Goal: Use online tool/utility: Utilize a website feature to perform a specific function

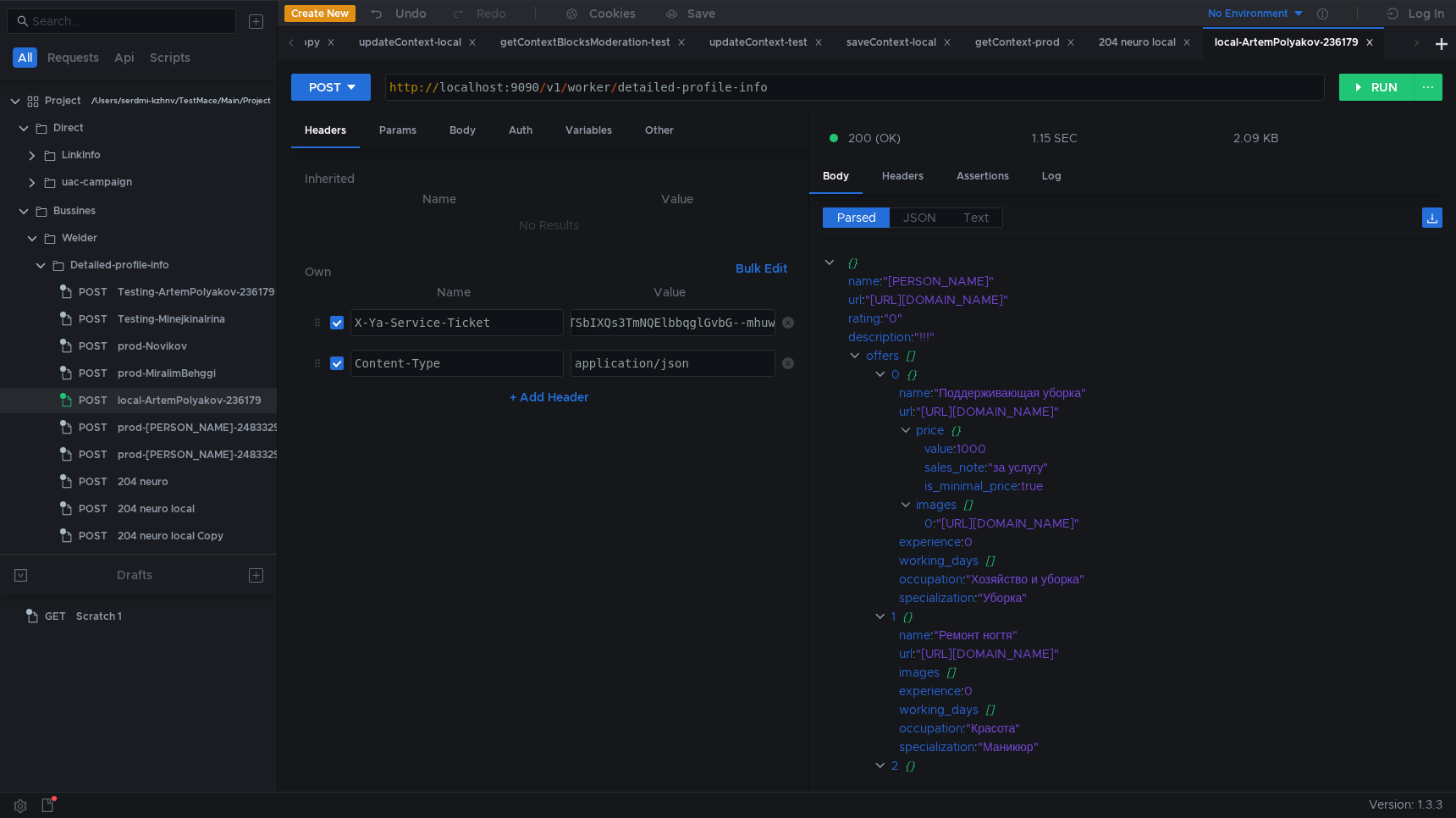
scroll to position [71, 17]
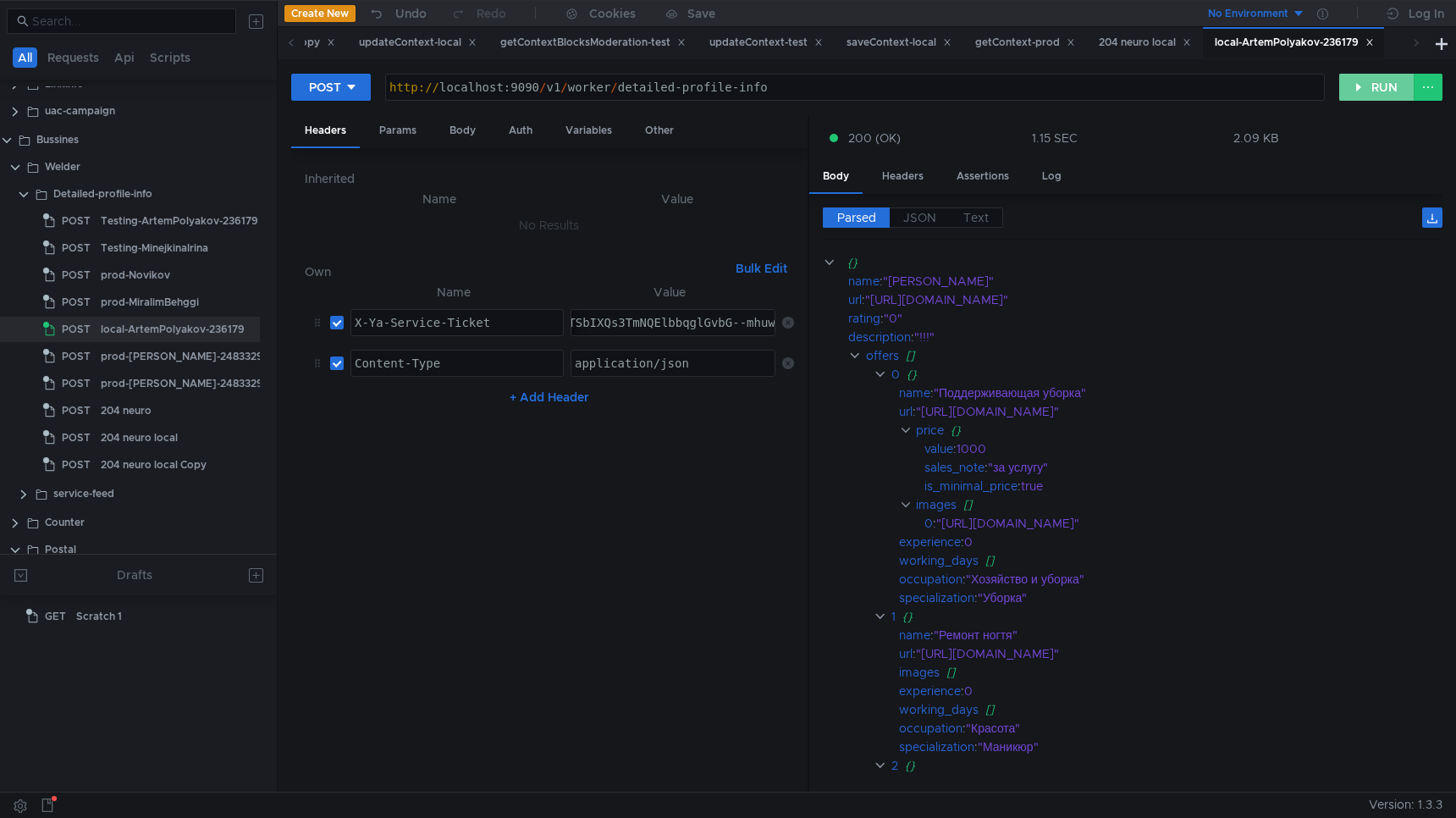
click at [1392, 88] on button "RUN" at bounding box center [1377, 87] width 75 height 27
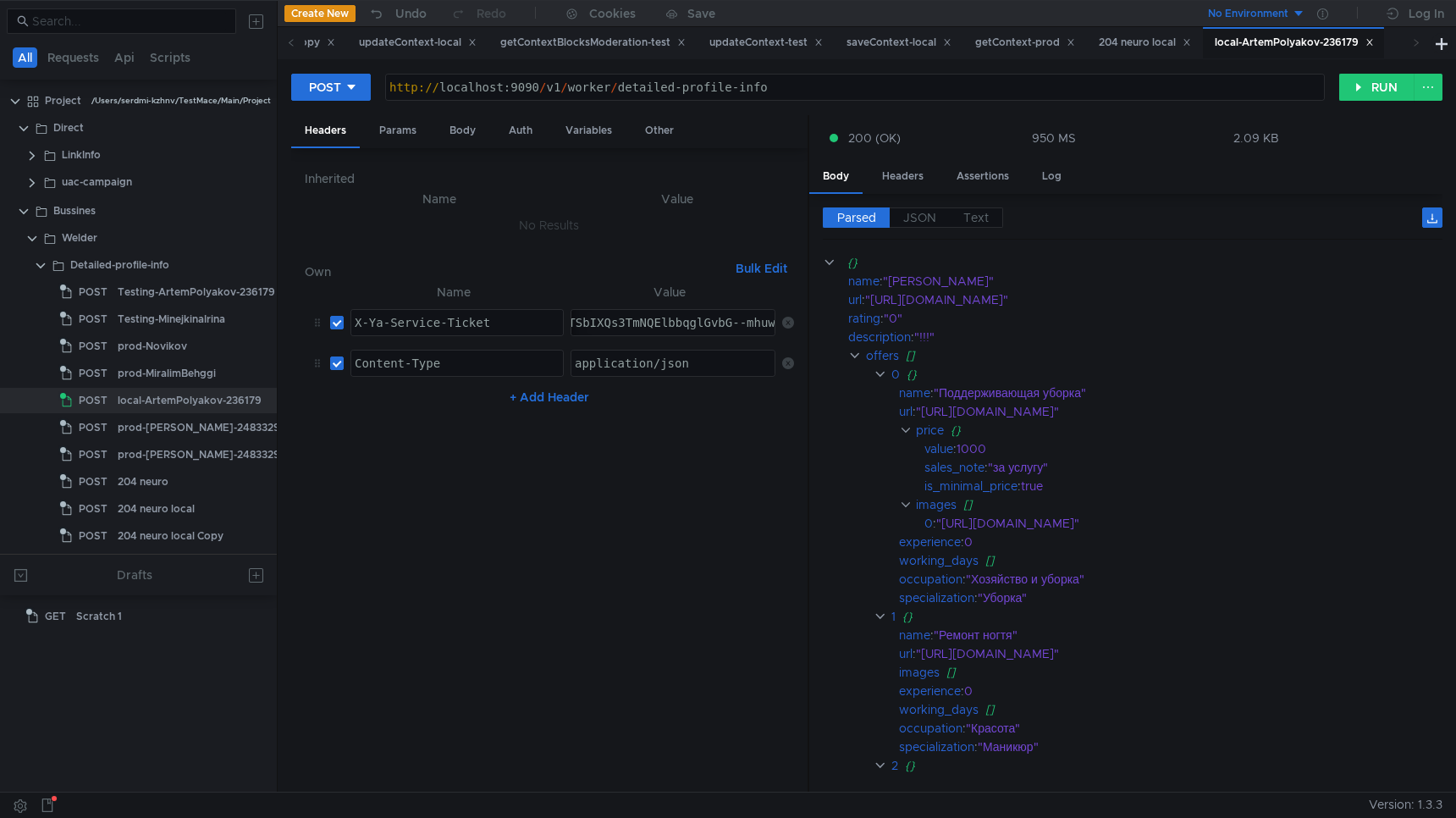
scroll to position [71, 17]
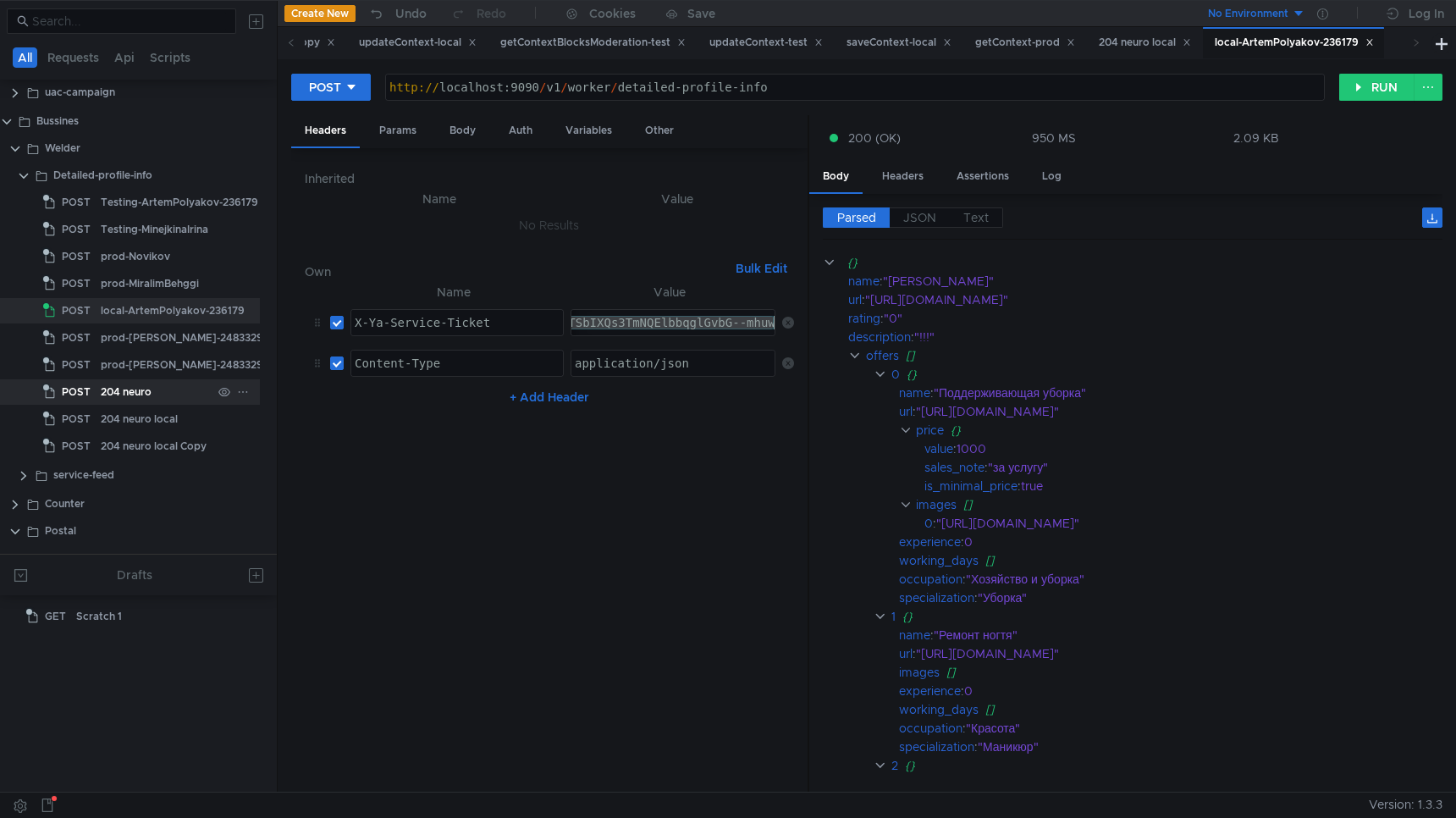
scroll to position [159, 17]
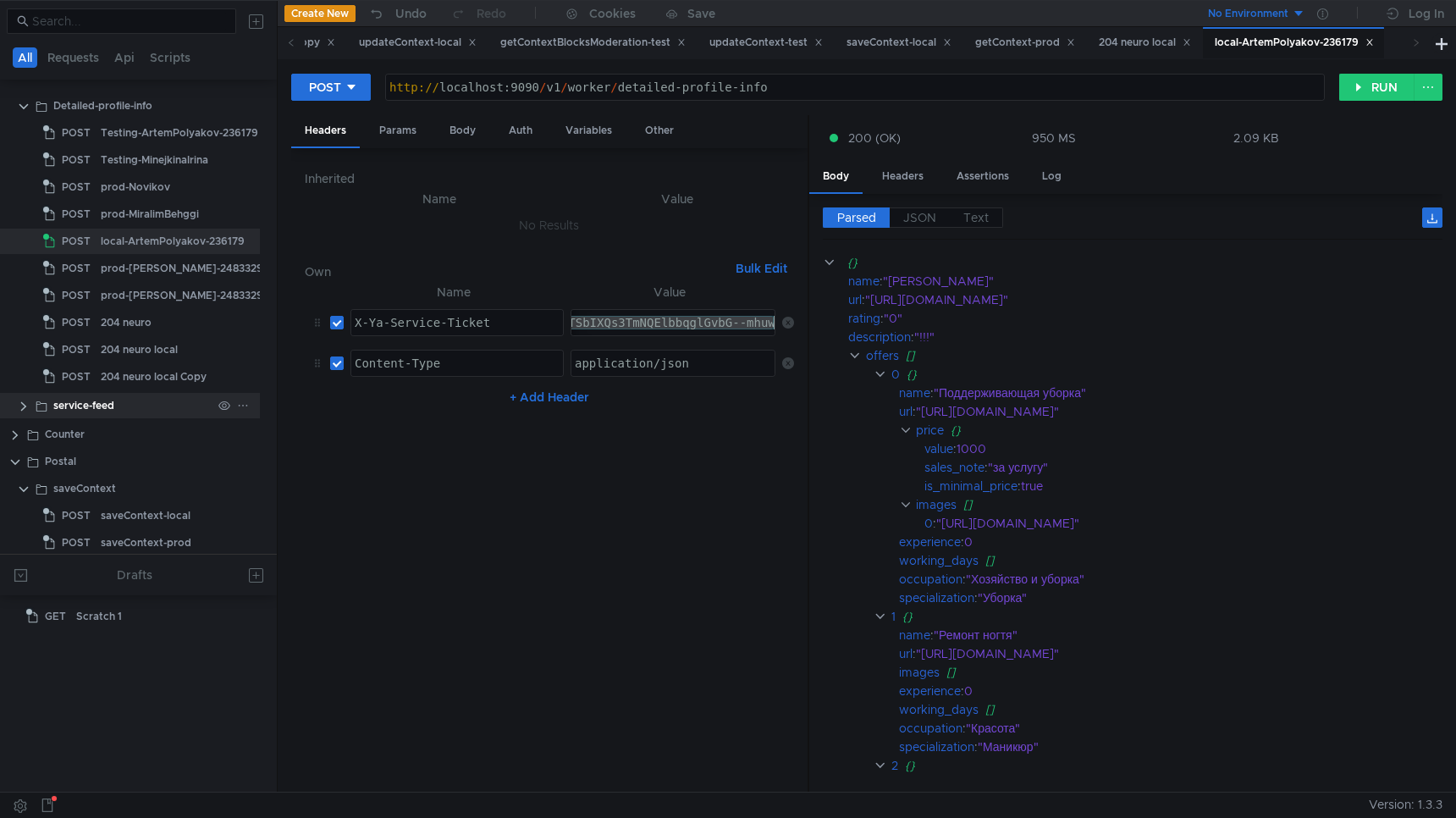
click at [26, 405] on clr-icon at bounding box center [24, 406] width 13 height 13
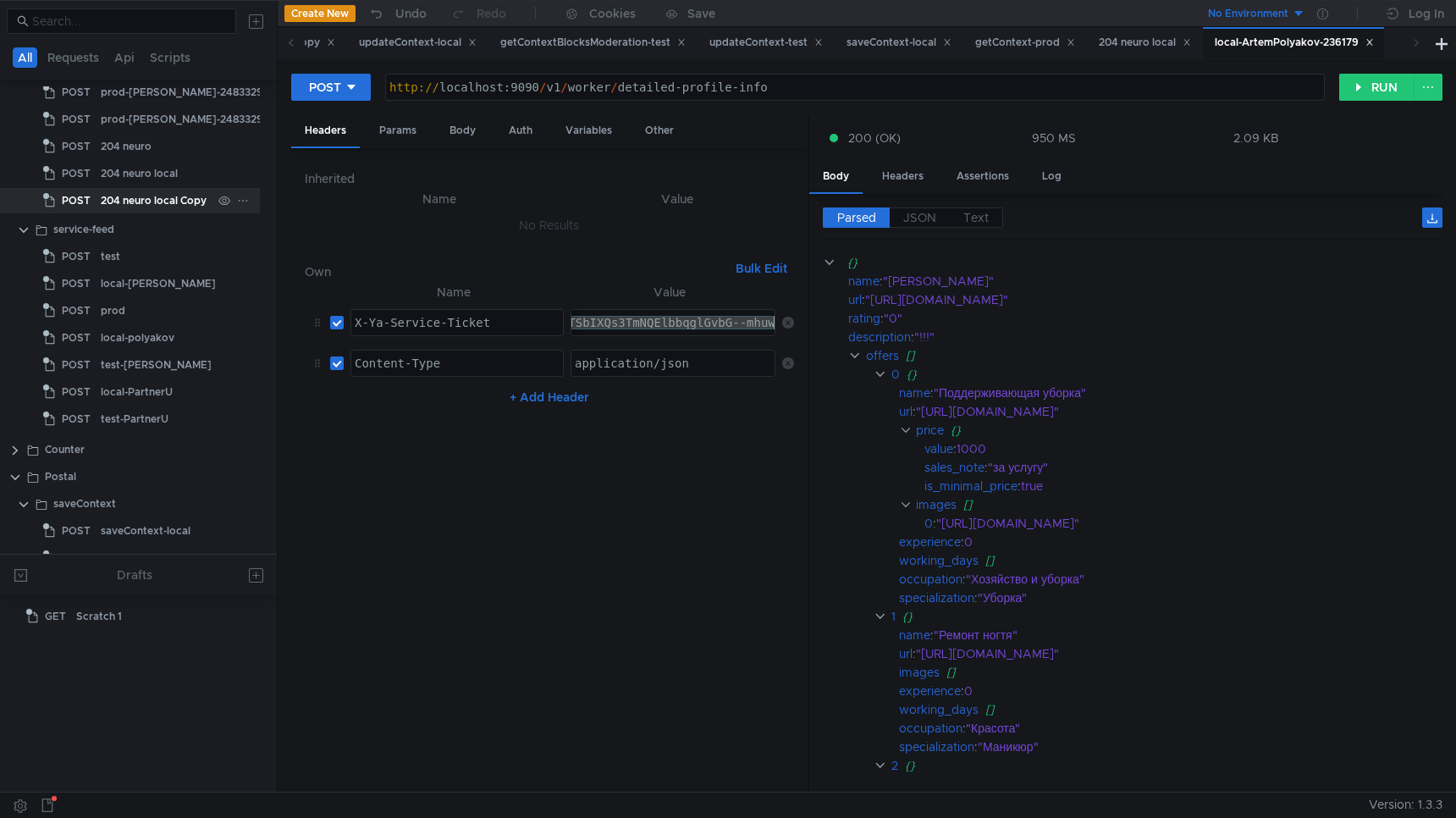
scroll to position [334, 17]
click at [113, 258] on div "test" at bounding box center [110, 257] width 19 height 25
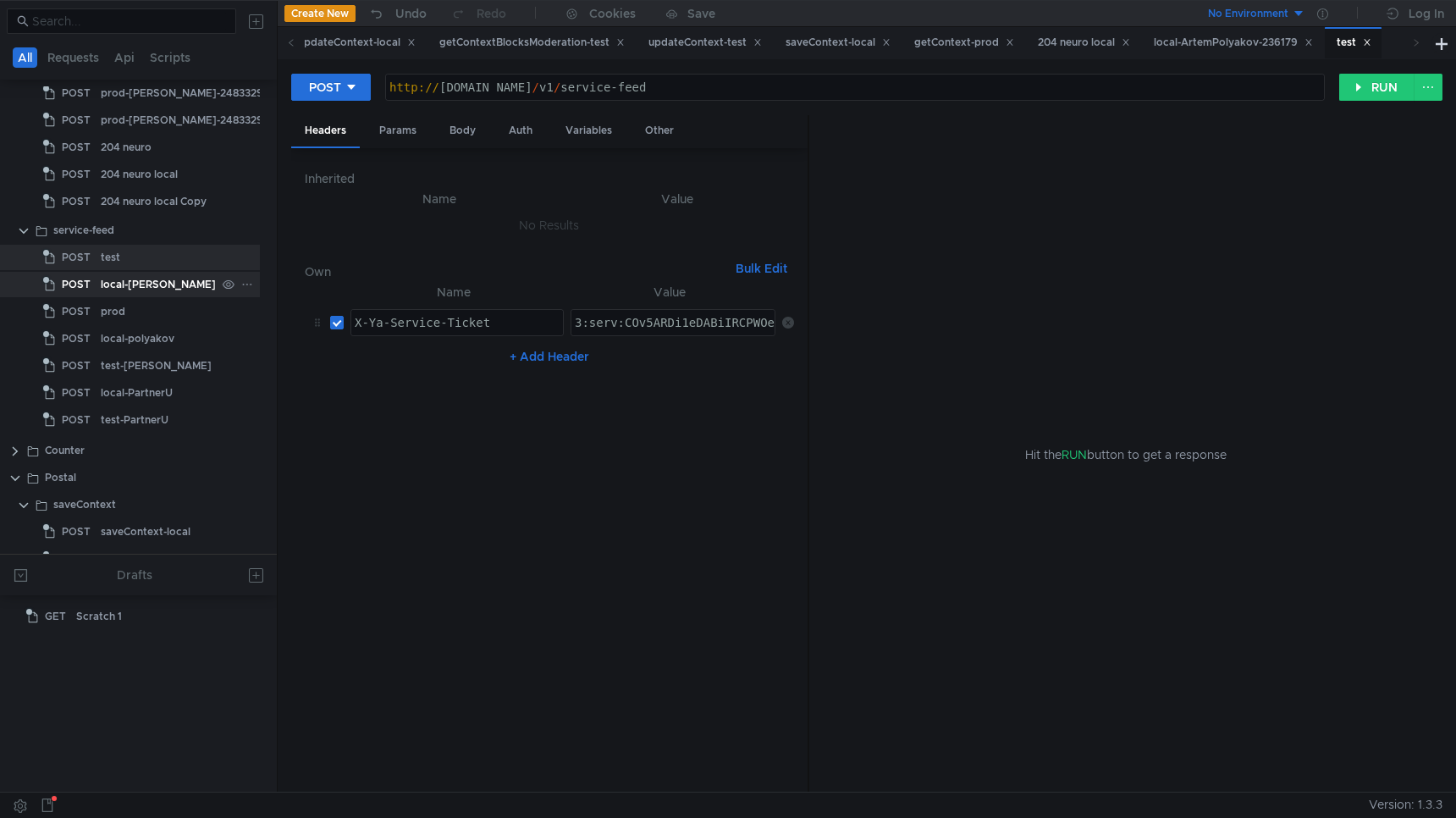
click at [110, 286] on div "local-[PERSON_NAME]" at bounding box center [158, 284] width 115 height 25
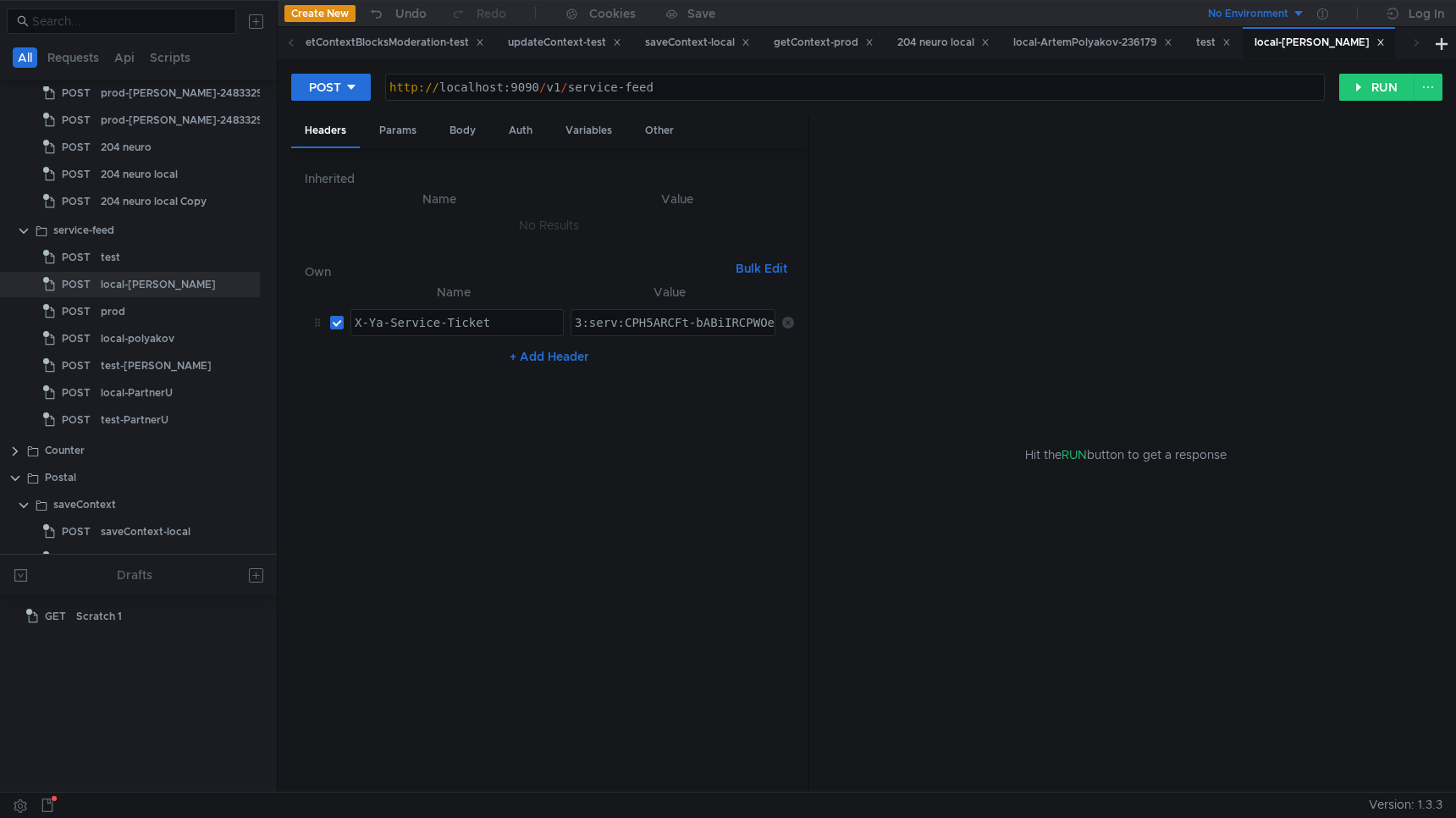
type textarea "3:serv:CPH5ARCFt-bABiIRCPWOehD1jnog7oHekaXU_gE:EZ3_8DI4vqT9W_KcmpjI1dKEuUVrsjDD…"
click at [469, 135] on div "Body" at bounding box center [463, 131] width 54 height 32
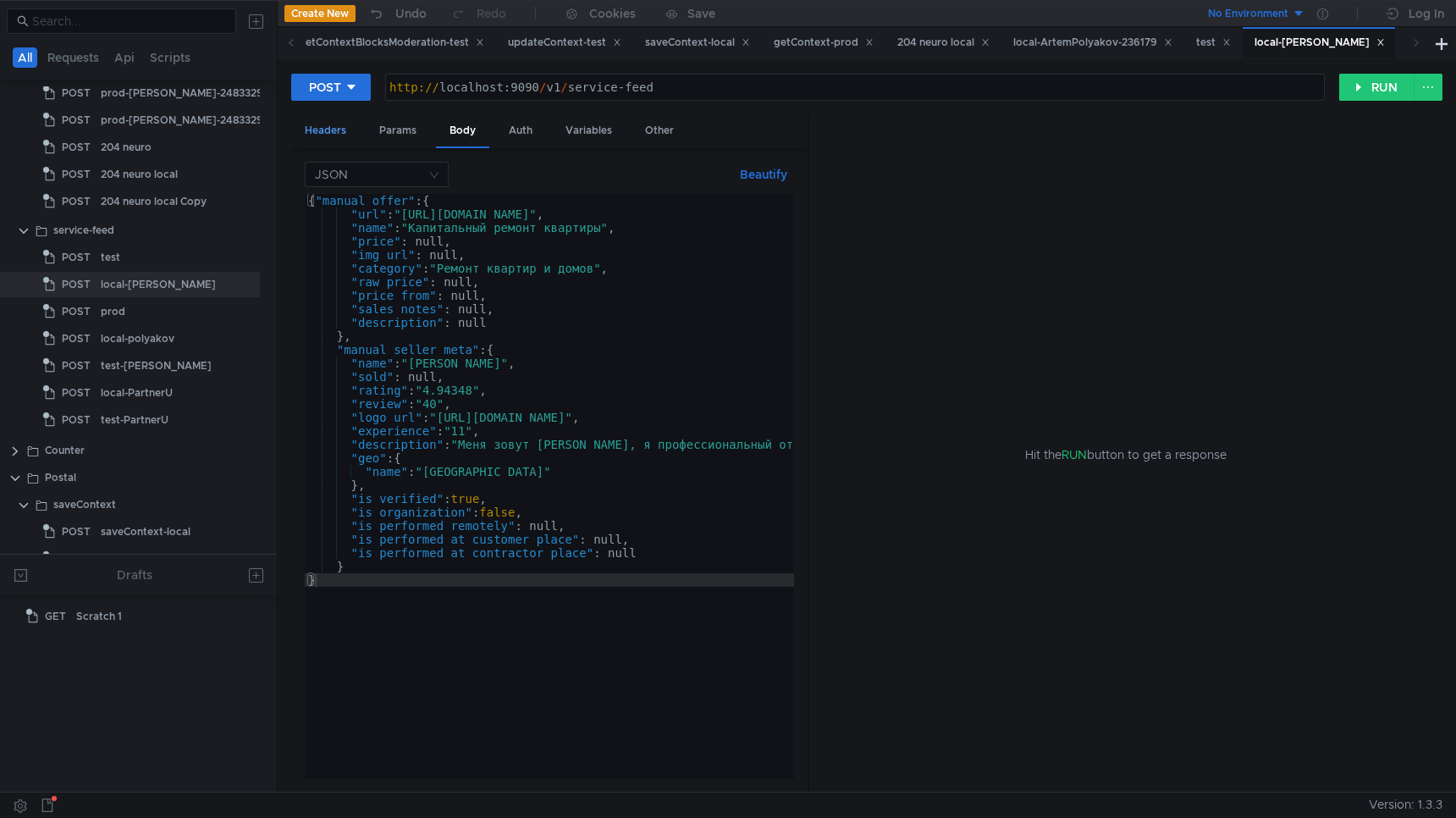
click at [316, 134] on div "Headers" at bounding box center [325, 131] width 68 height 32
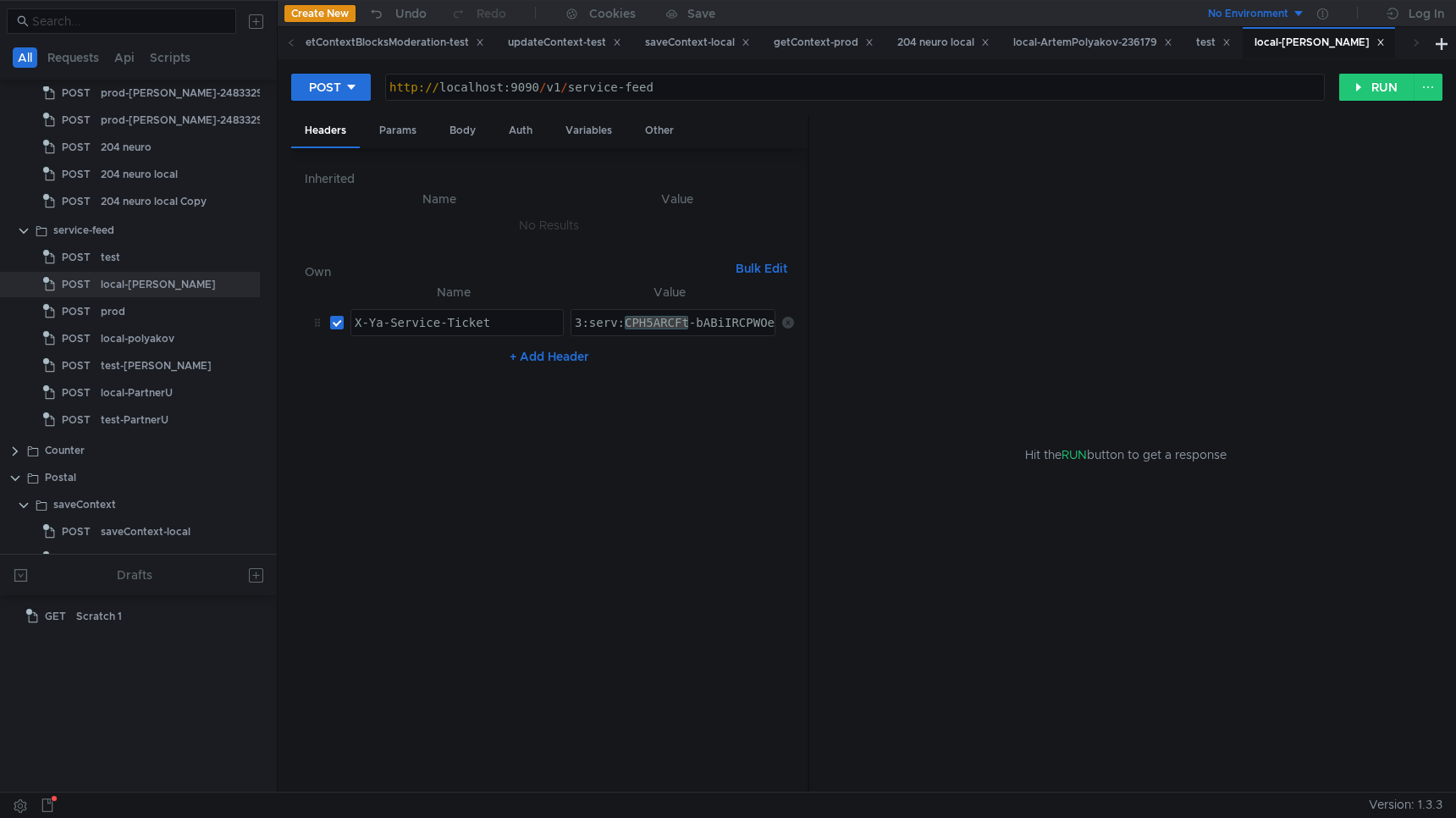
paste textarea "J-BAhDx7qDHBiIRCPWOehD1jnog7oHekaXU_gE:NZMUJm32HqRqJjEZIQEklu6bDUvtSPAMo1rm0qON…"
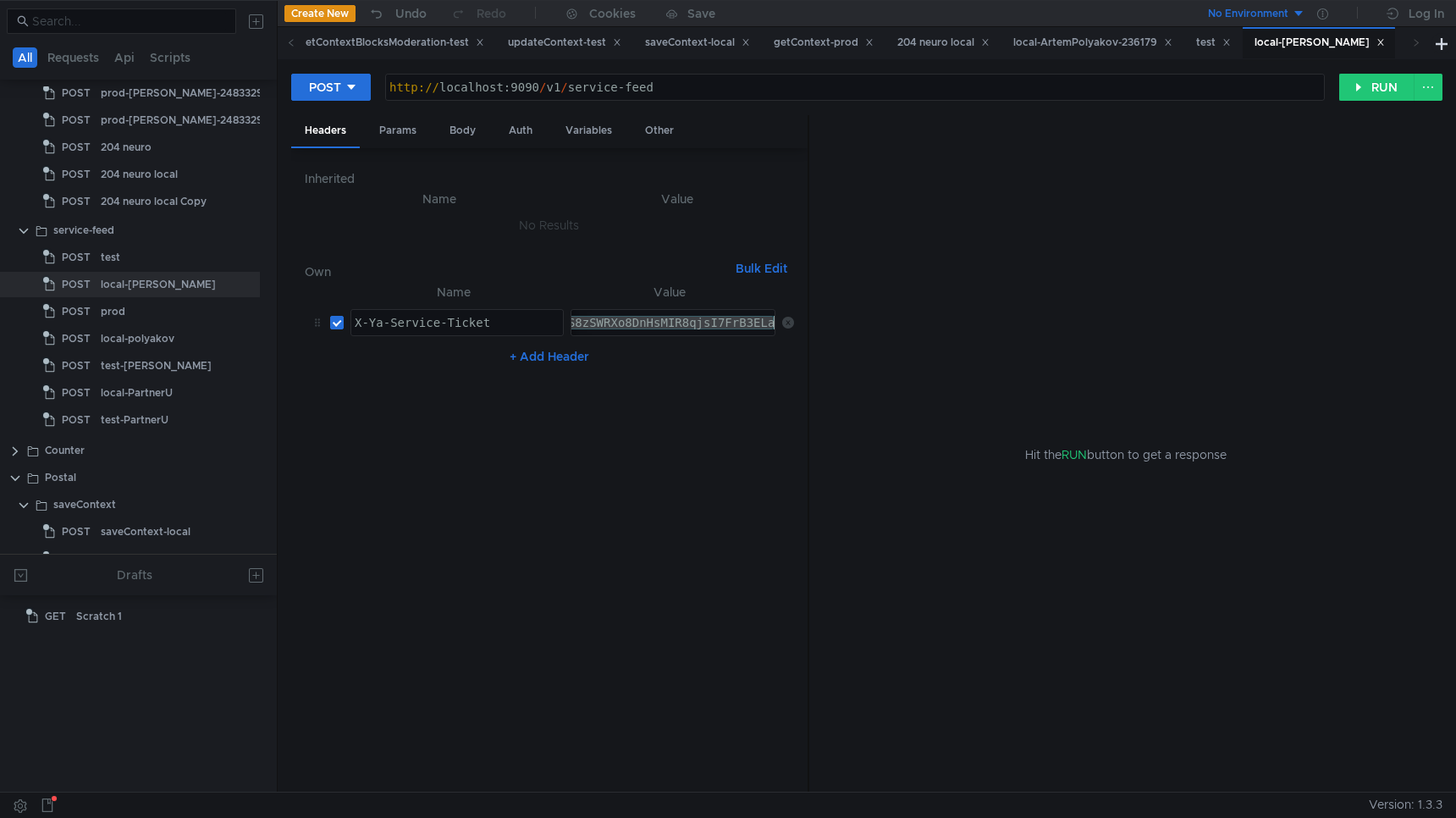
type textarea "3:serv:CJ-BAhDx7qDHBiIRCPWOehD1jnog7oHekaXU_gE:NZMUJm32HqRqJjEZIQEklu6bDUvtSPAM…"
click at [1376, 86] on button "RUN" at bounding box center [1377, 87] width 75 height 27
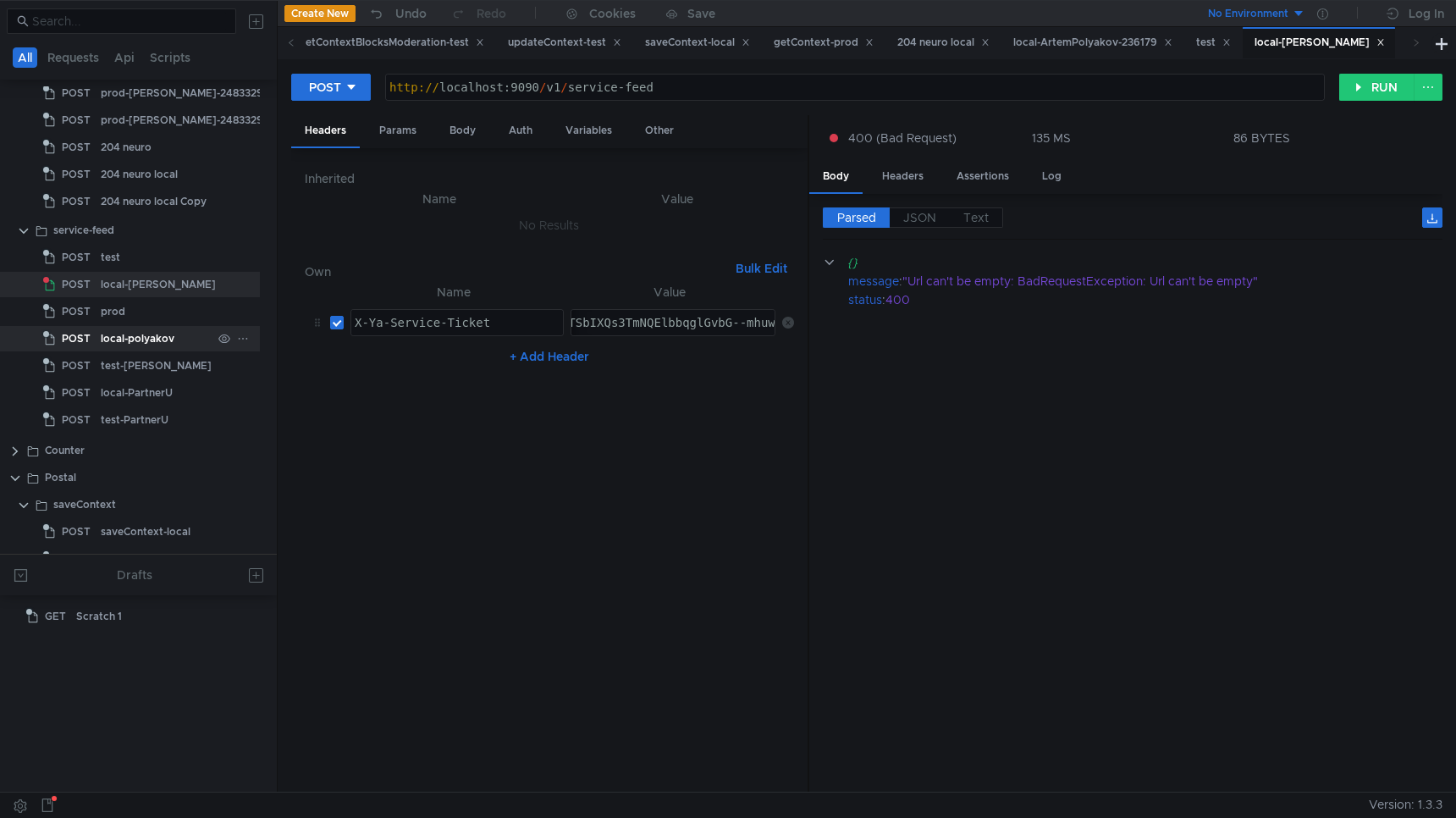
click at [142, 349] on div "local-polyakov" at bounding box center [137, 338] width 74 height 25
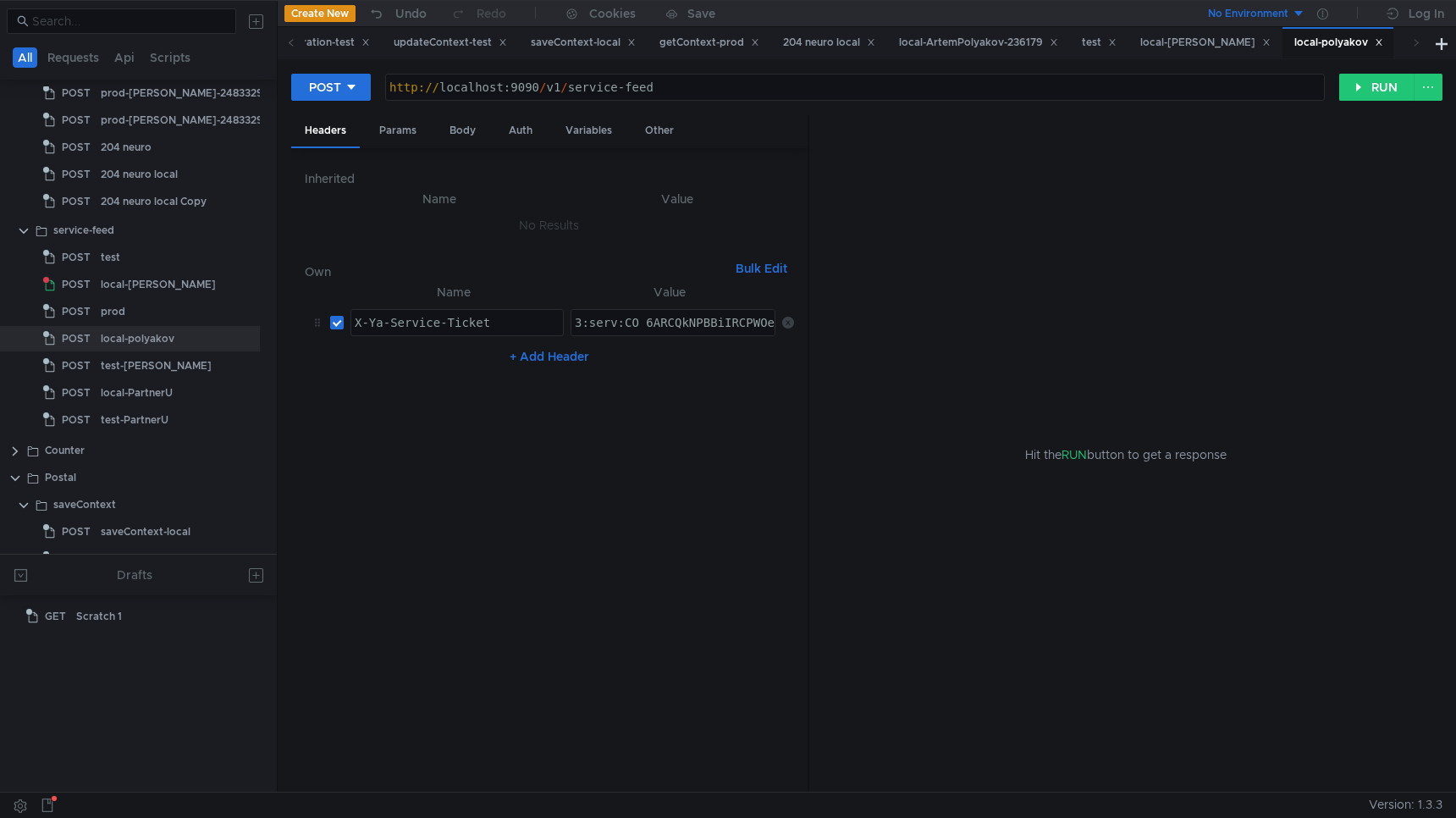
paste textarea "J-BAhDx7qDHBiIRCPWOehD1jnog7oHekaXU_gE:NZMUJm32HqRqJjEZIQEklu6bDUvtSPAMo1rm0qON…"
type textarea "3:serv:CJ-BAhDx7qDHBiIRCPWOehD1jnog7oHekaXU_gE:NZMUJm32HqRqJjEZIQEklu6bDUvtSPAM…"
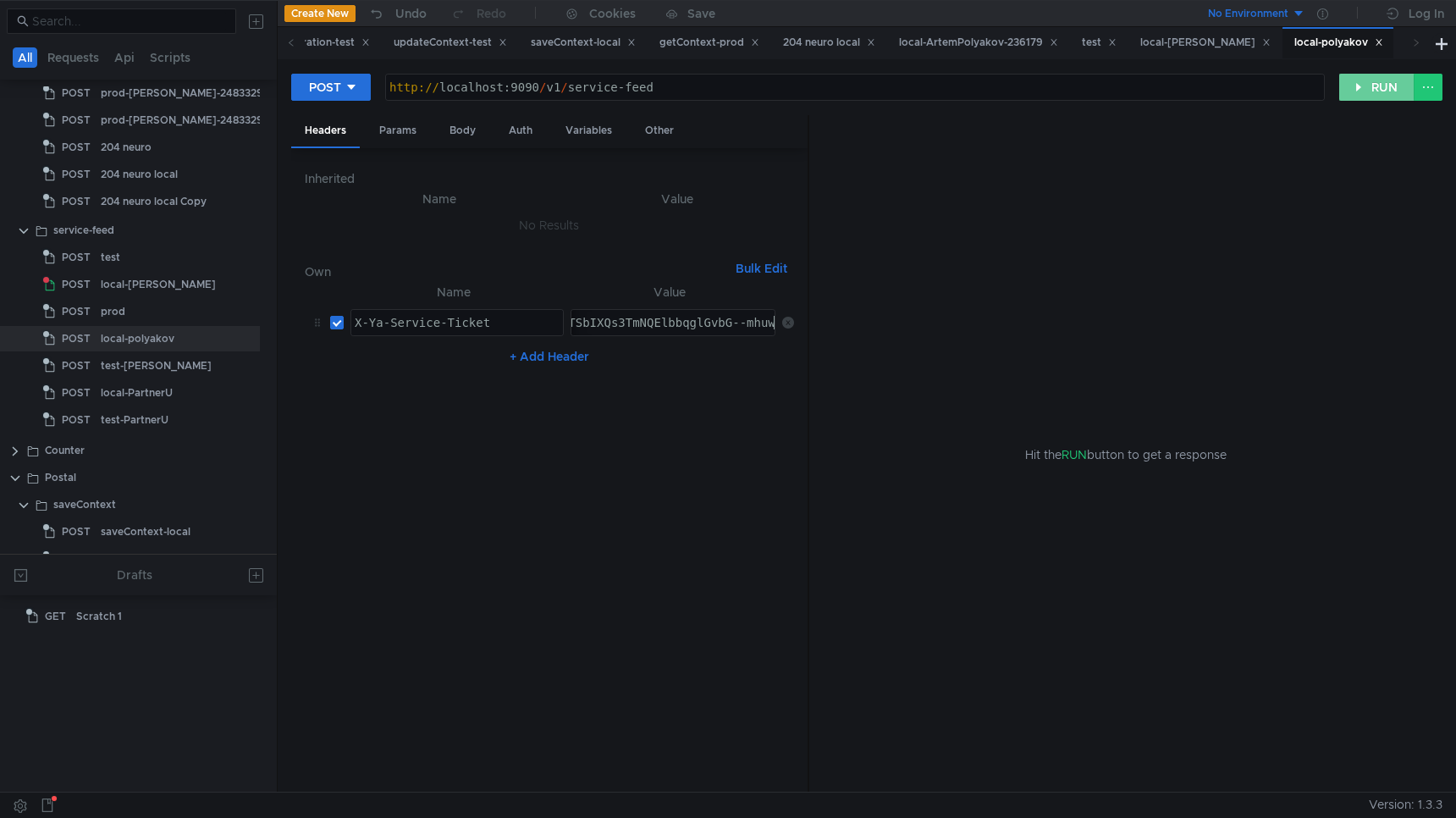
click at [1355, 91] on button "RUN" at bounding box center [1377, 87] width 75 height 27
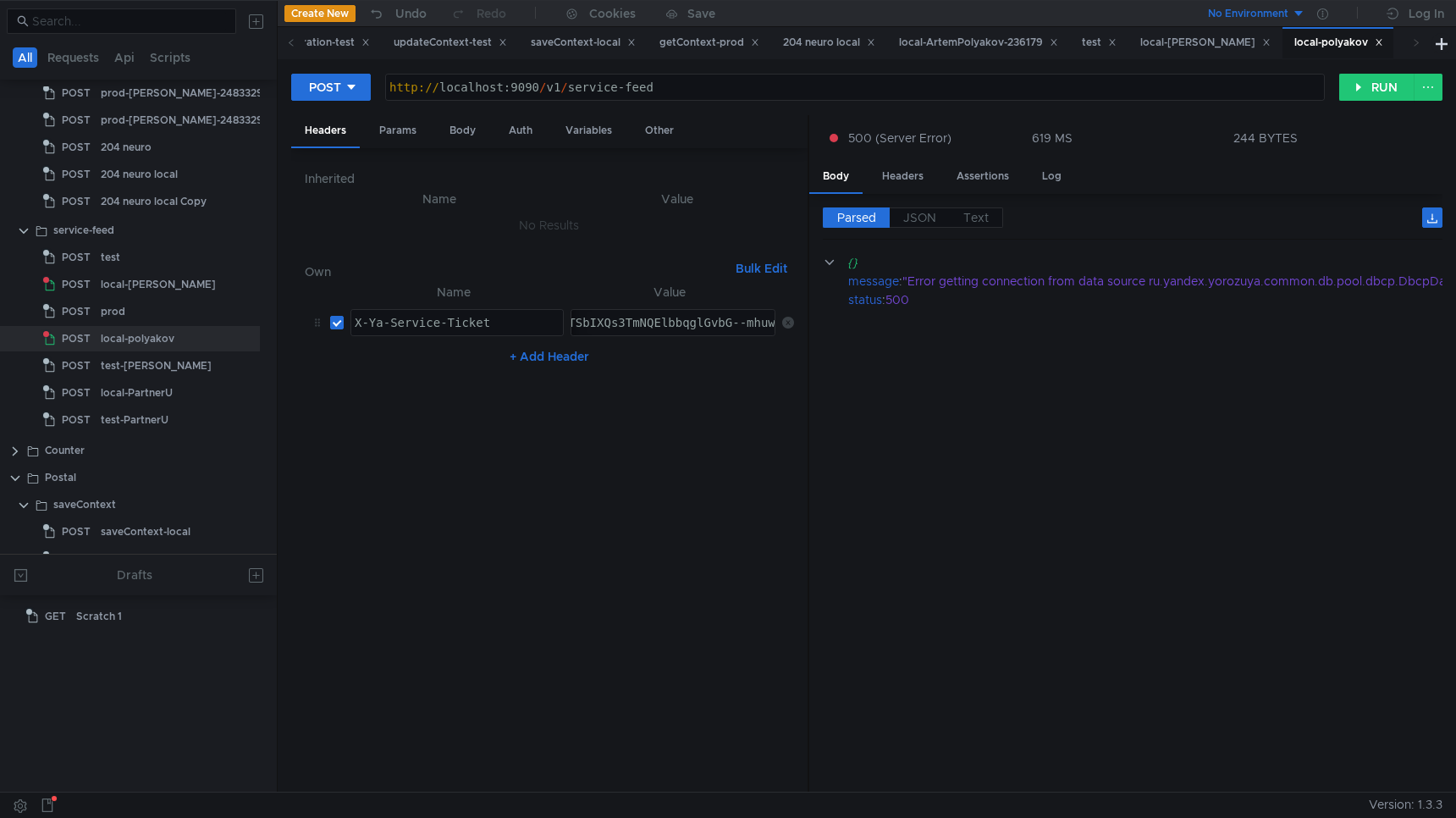
scroll to position [0, 803]
click at [1351, 91] on button "RUN" at bounding box center [1377, 87] width 75 height 27
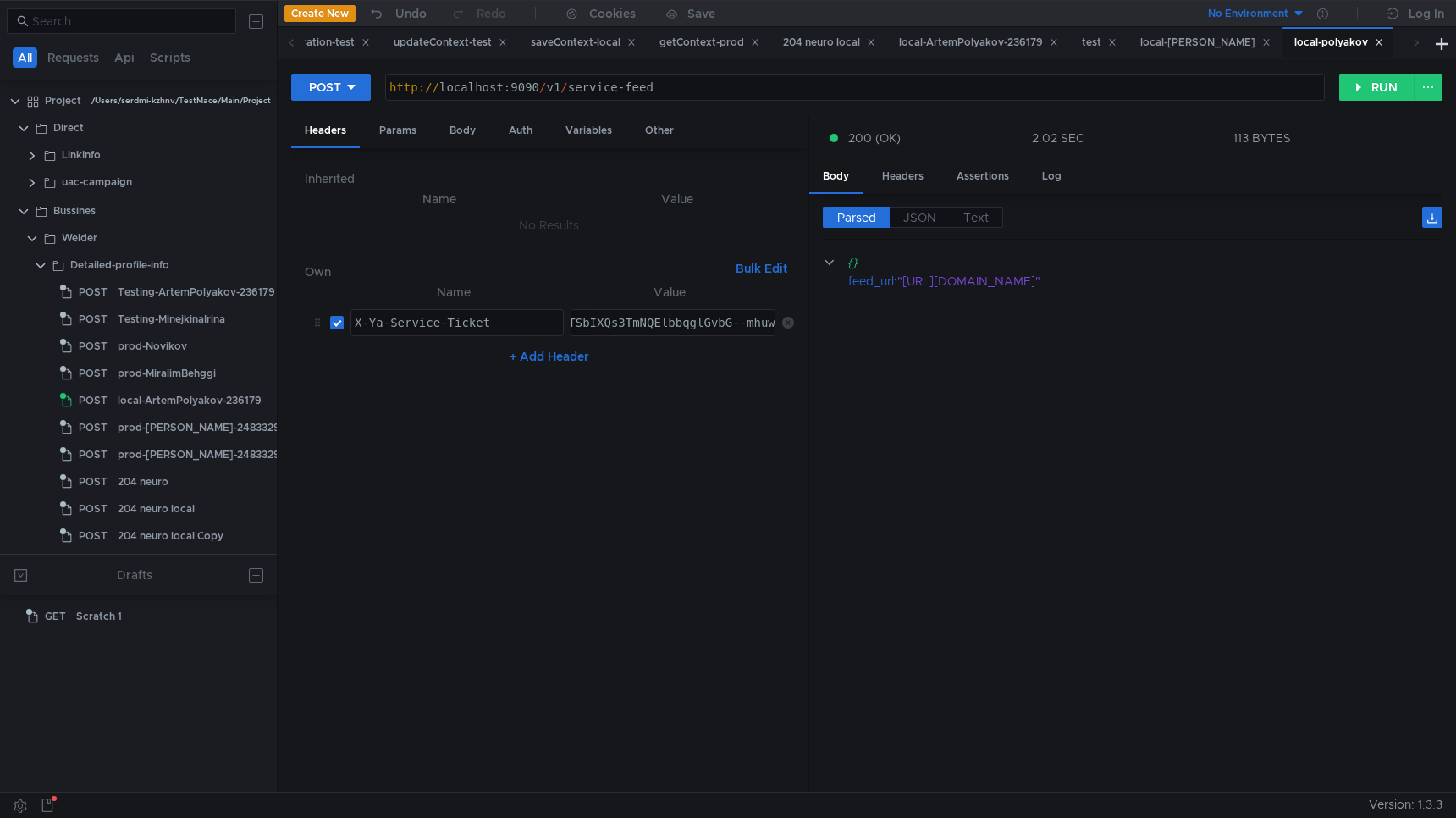
scroll to position [334, 17]
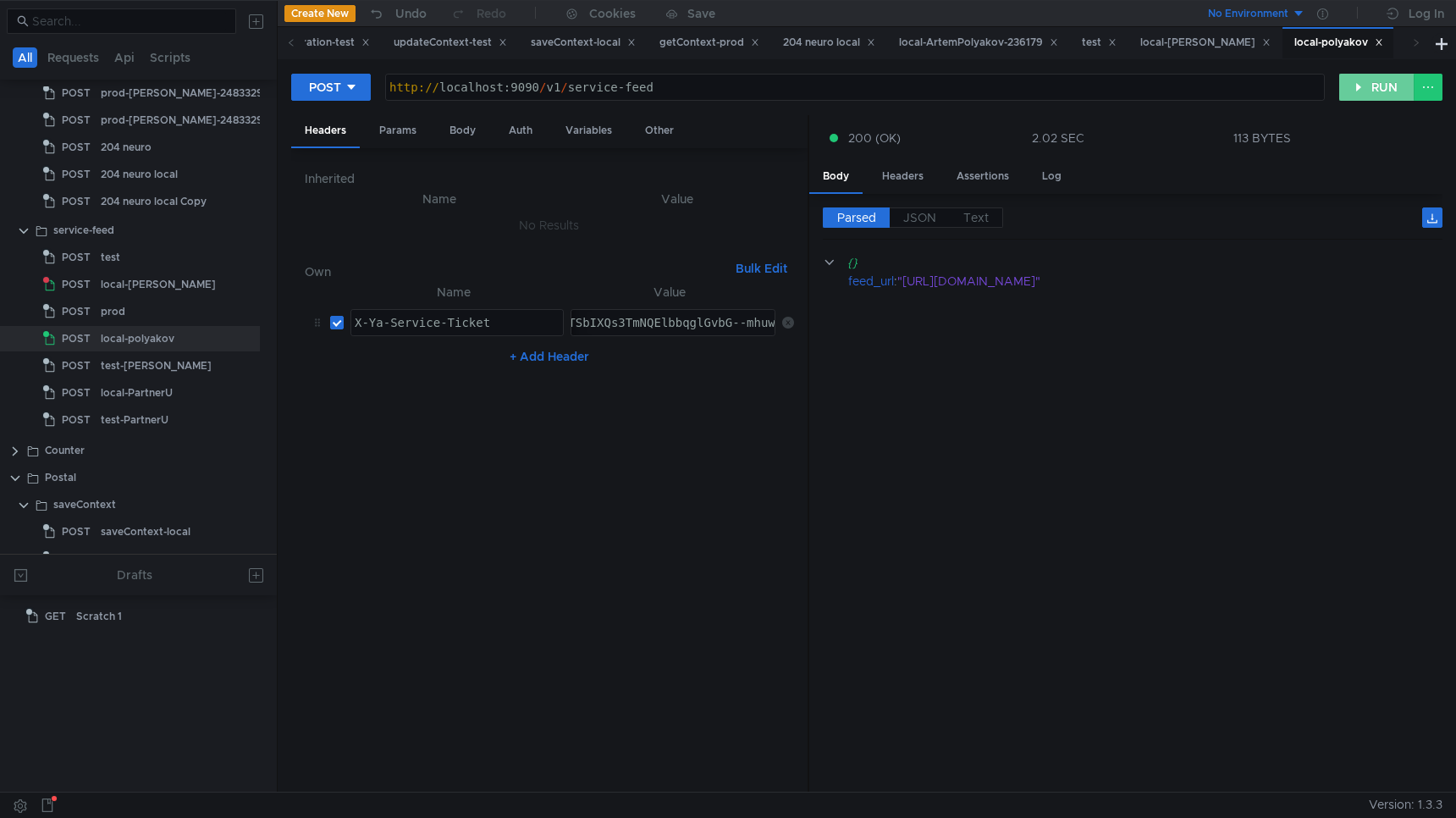
click at [1373, 83] on button "RUN" at bounding box center [1377, 87] width 75 height 27
click at [1368, 93] on button "RUN" at bounding box center [1377, 87] width 75 height 27
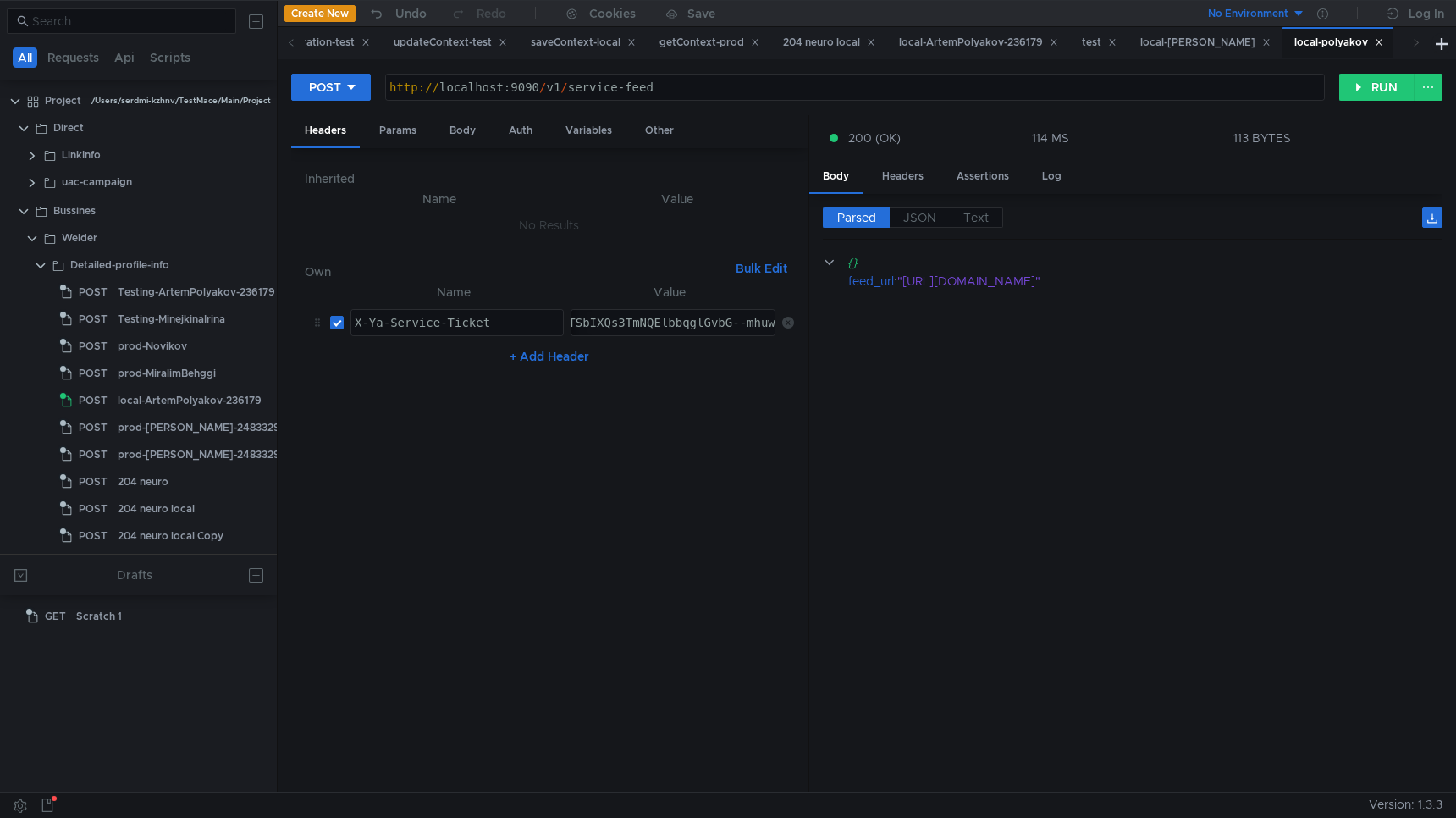
scroll to position [334, 17]
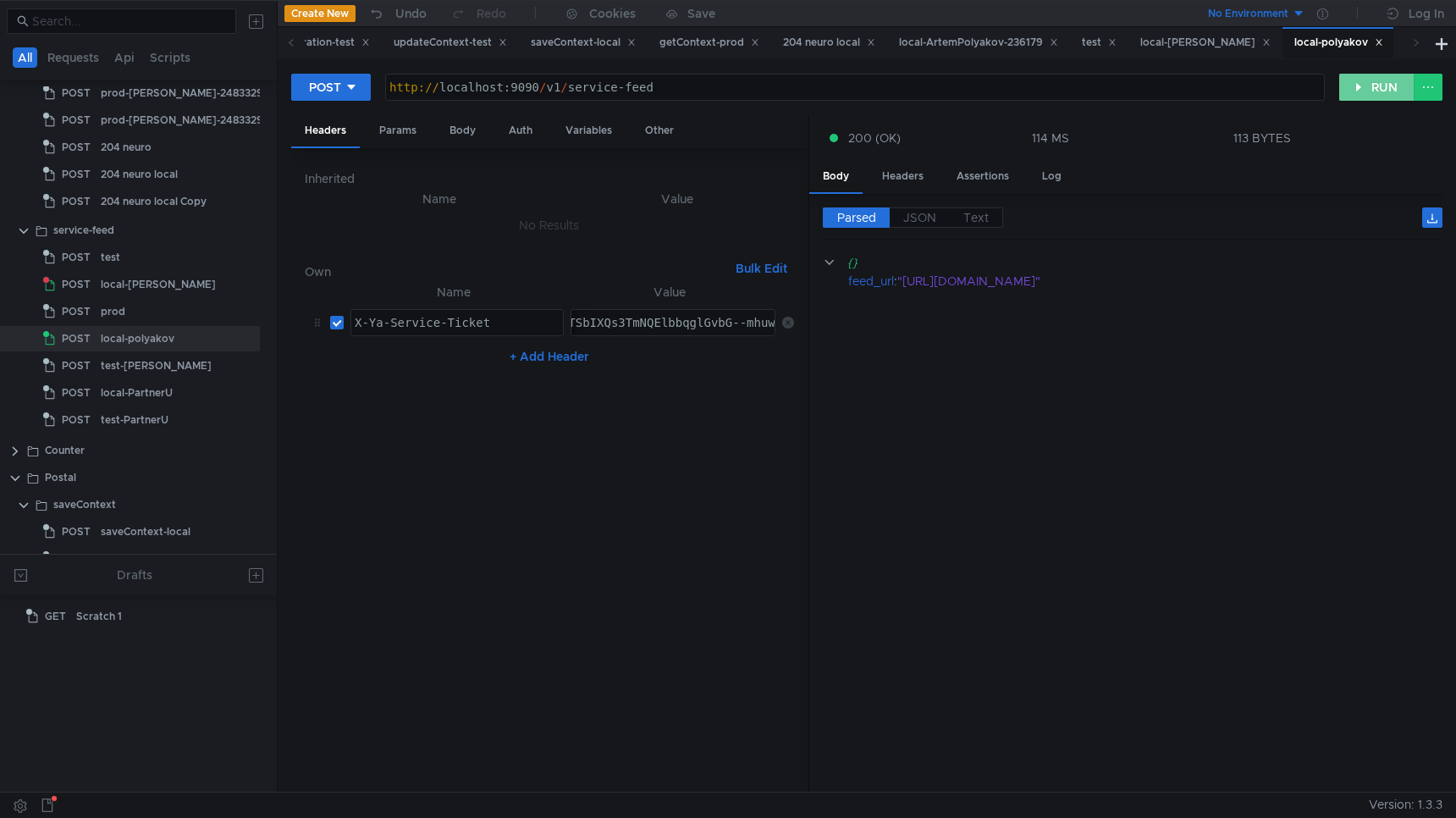
click at [1367, 89] on button "RUN" at bounding box center [1377, 87] width 75 height 27
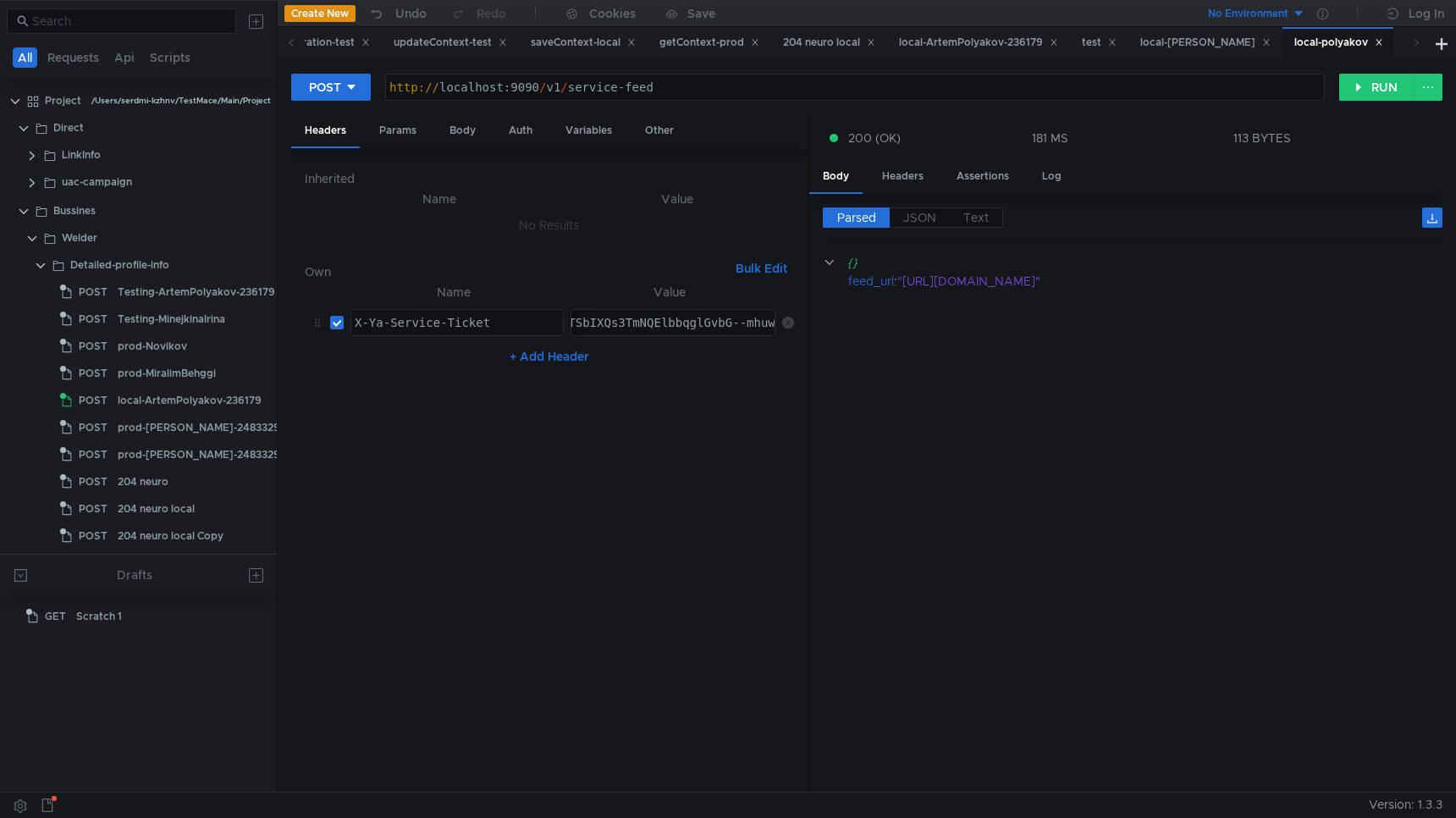
scroll to position [334, 17]
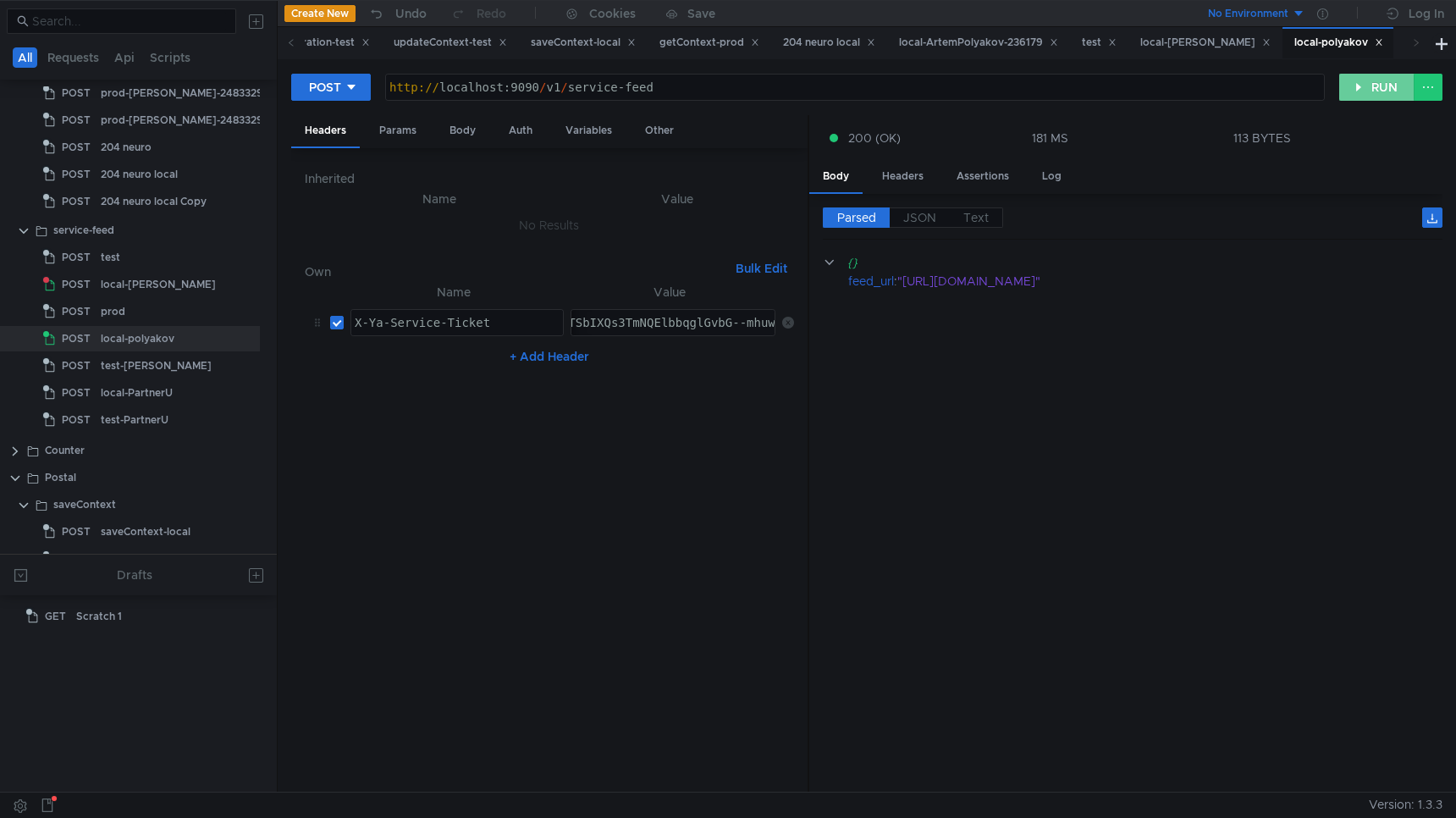
click at [1371, 94] on button "RUN" at bounding box center [1377, 87] width 75 height 27
click at [1355, 86] on button "RUN" at bounding box center [1377, 87] width 75 height 27
click at [152, 283] on div "local-[PERSON_NAME]" at bounding box center [158, 284] width 115 height 25
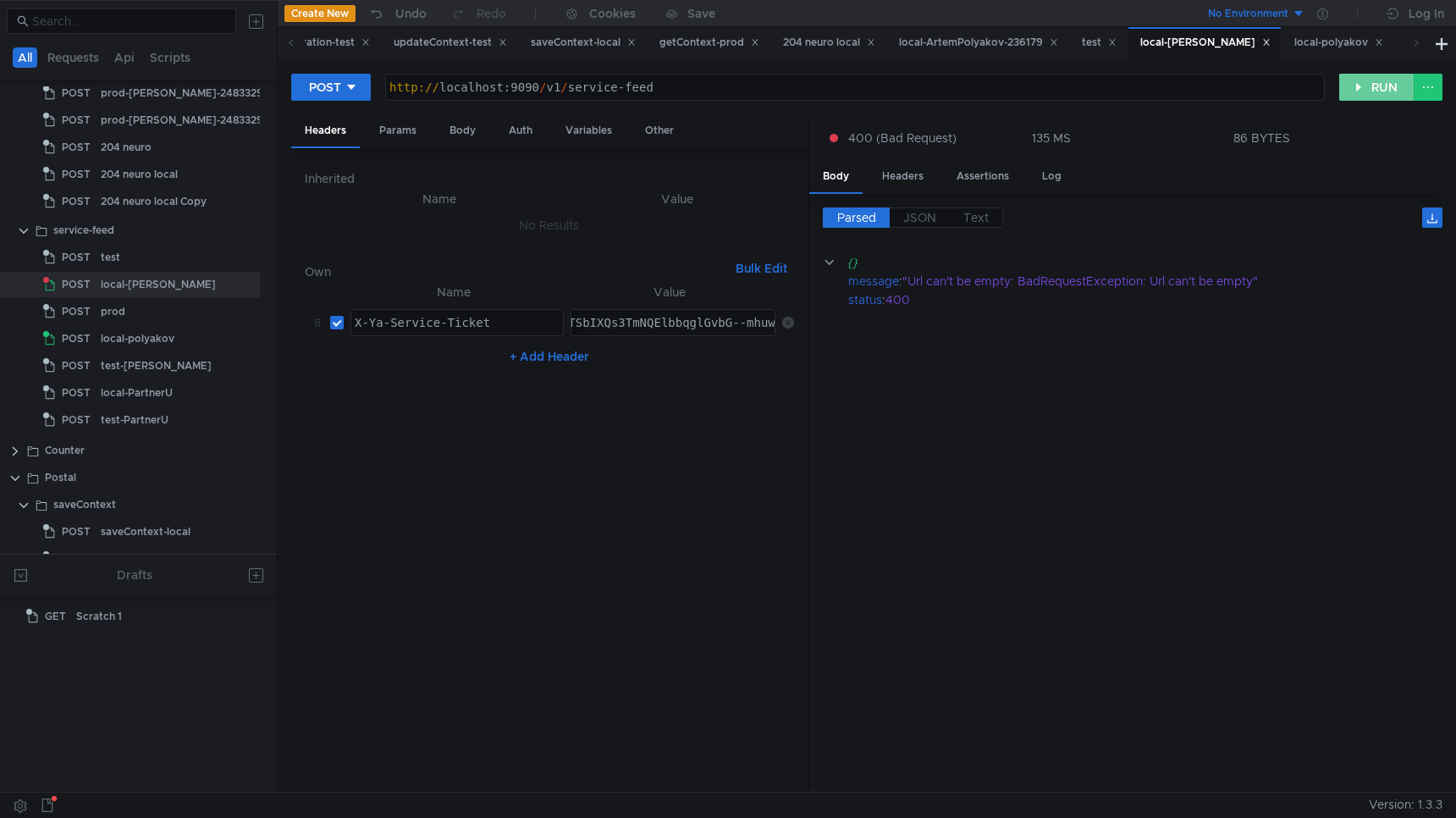
click at [1362, 87] on button "RUN" at bounding box center [1377, 87] width 75 height 27
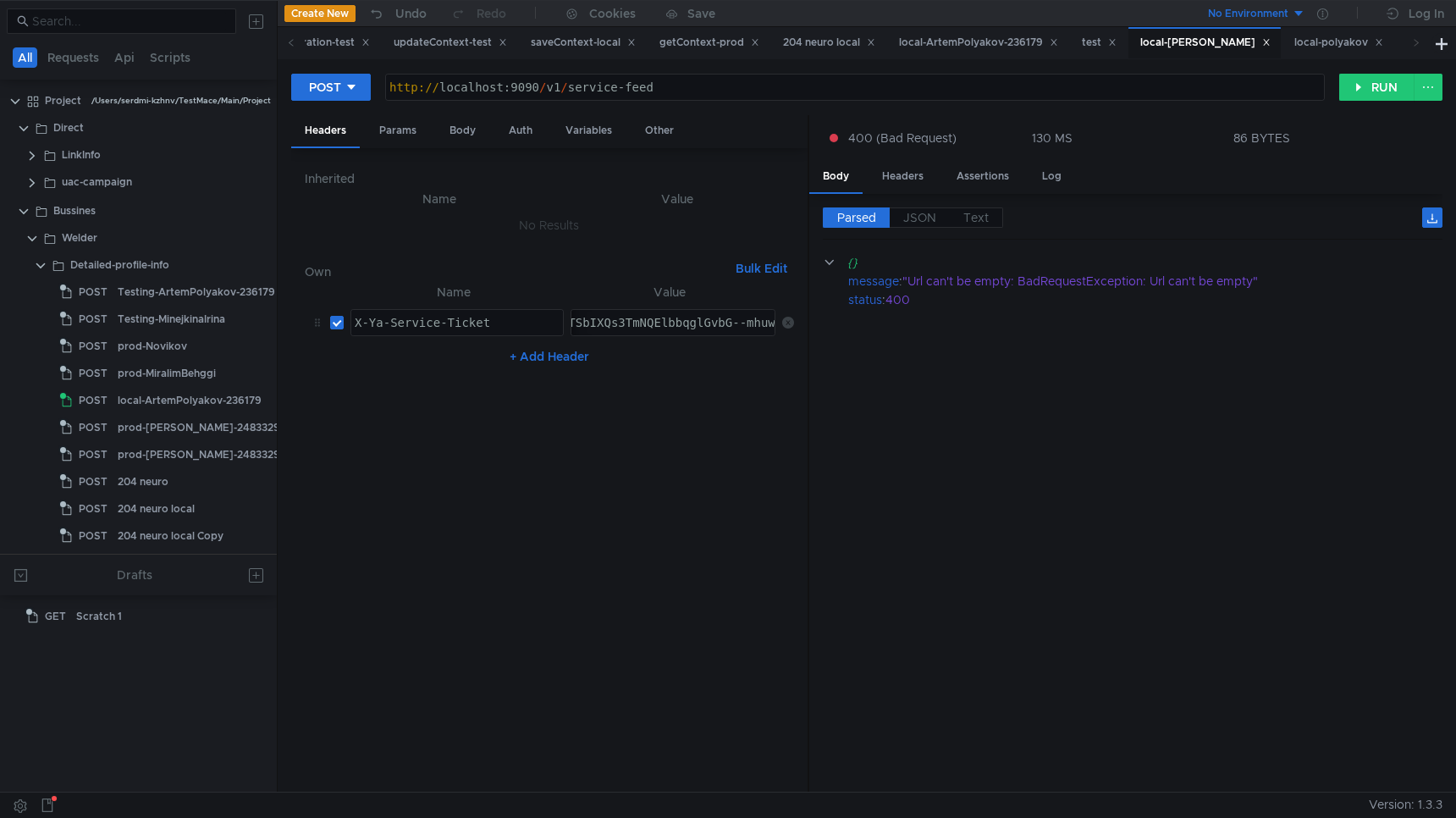
scroll to position [334, 17]
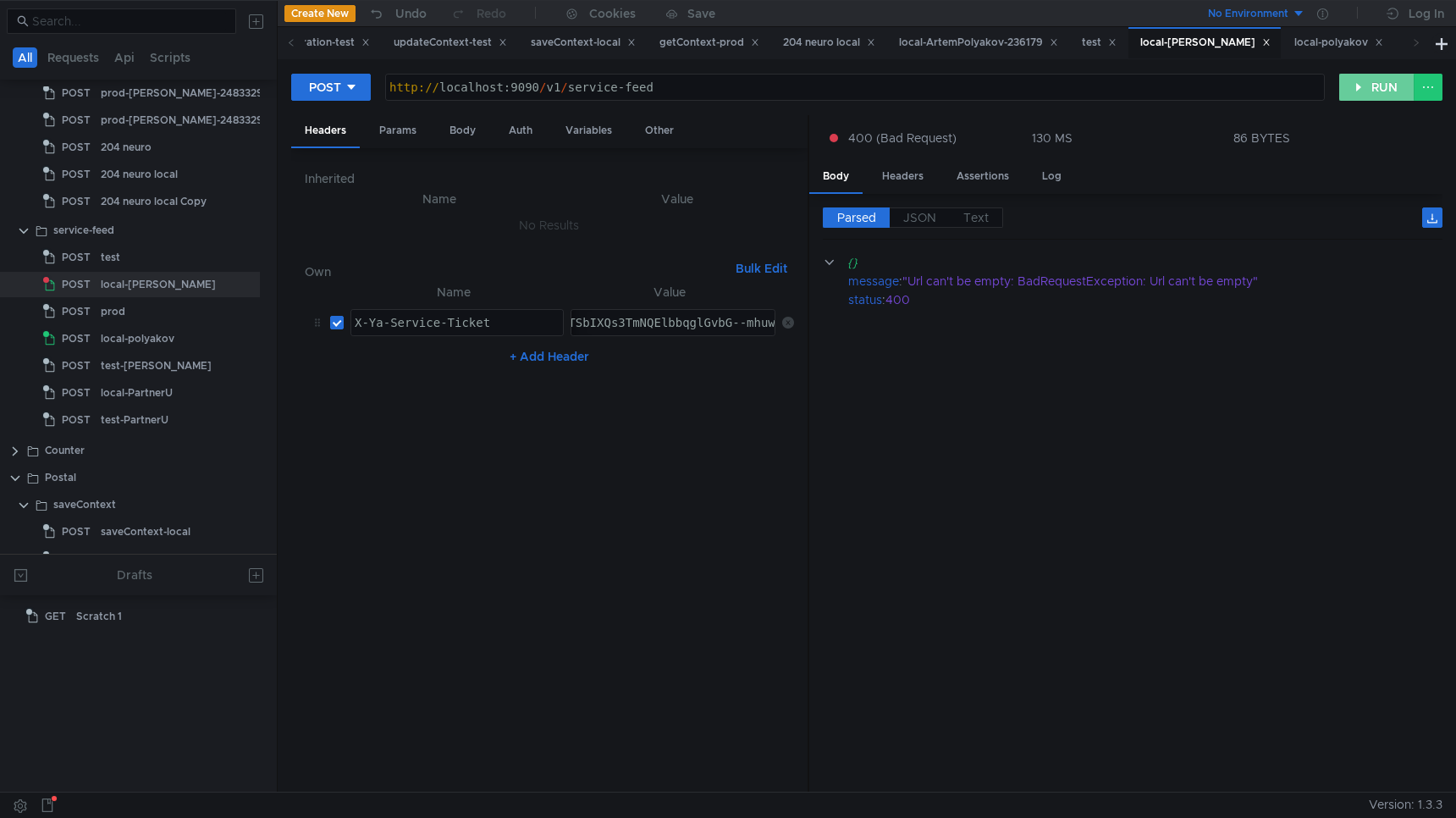
click at [1370, 82] on button "RUN" at bounding box center [1377, 87] width 75 height 27
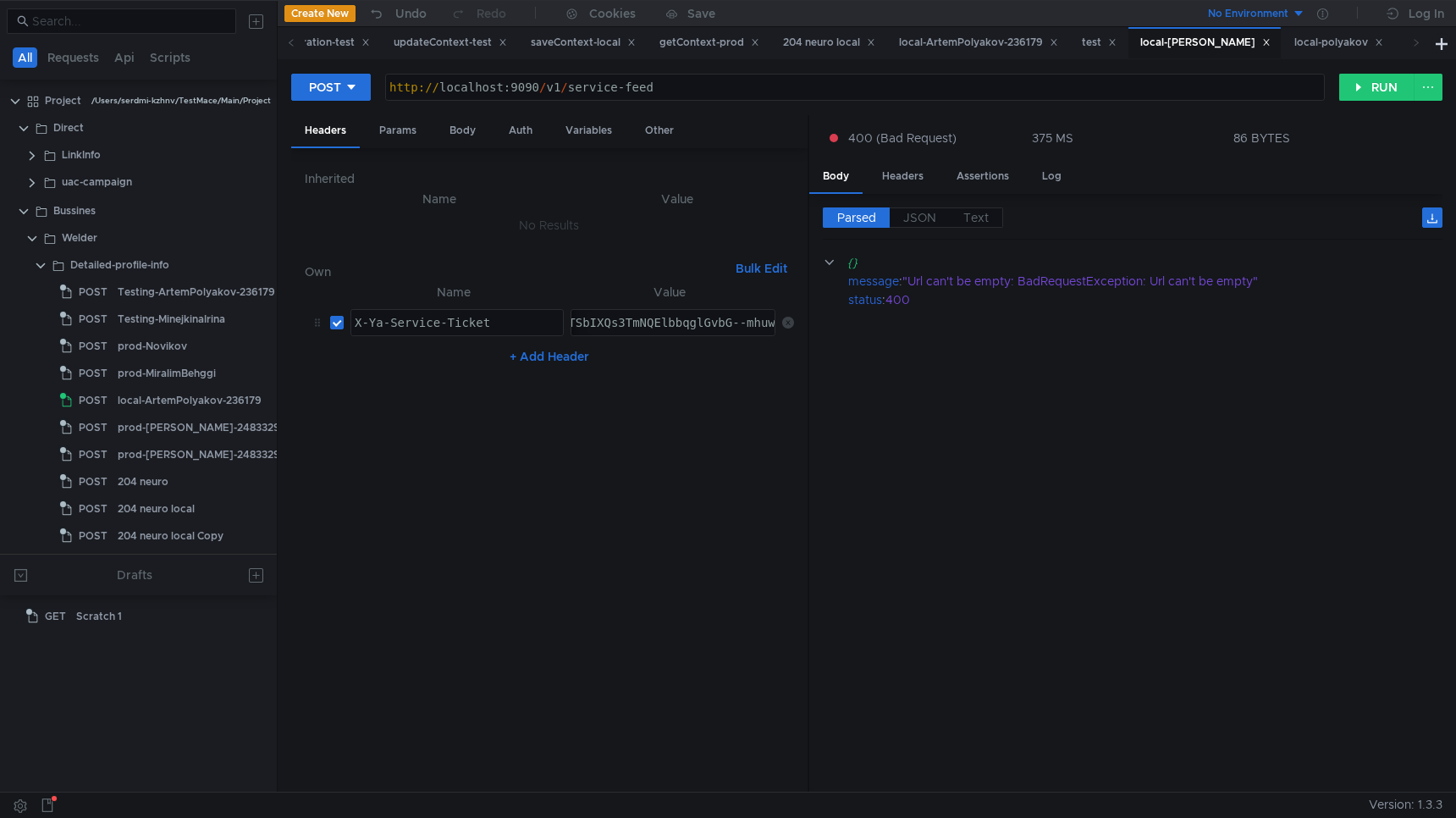
scroll to position [334, 17]
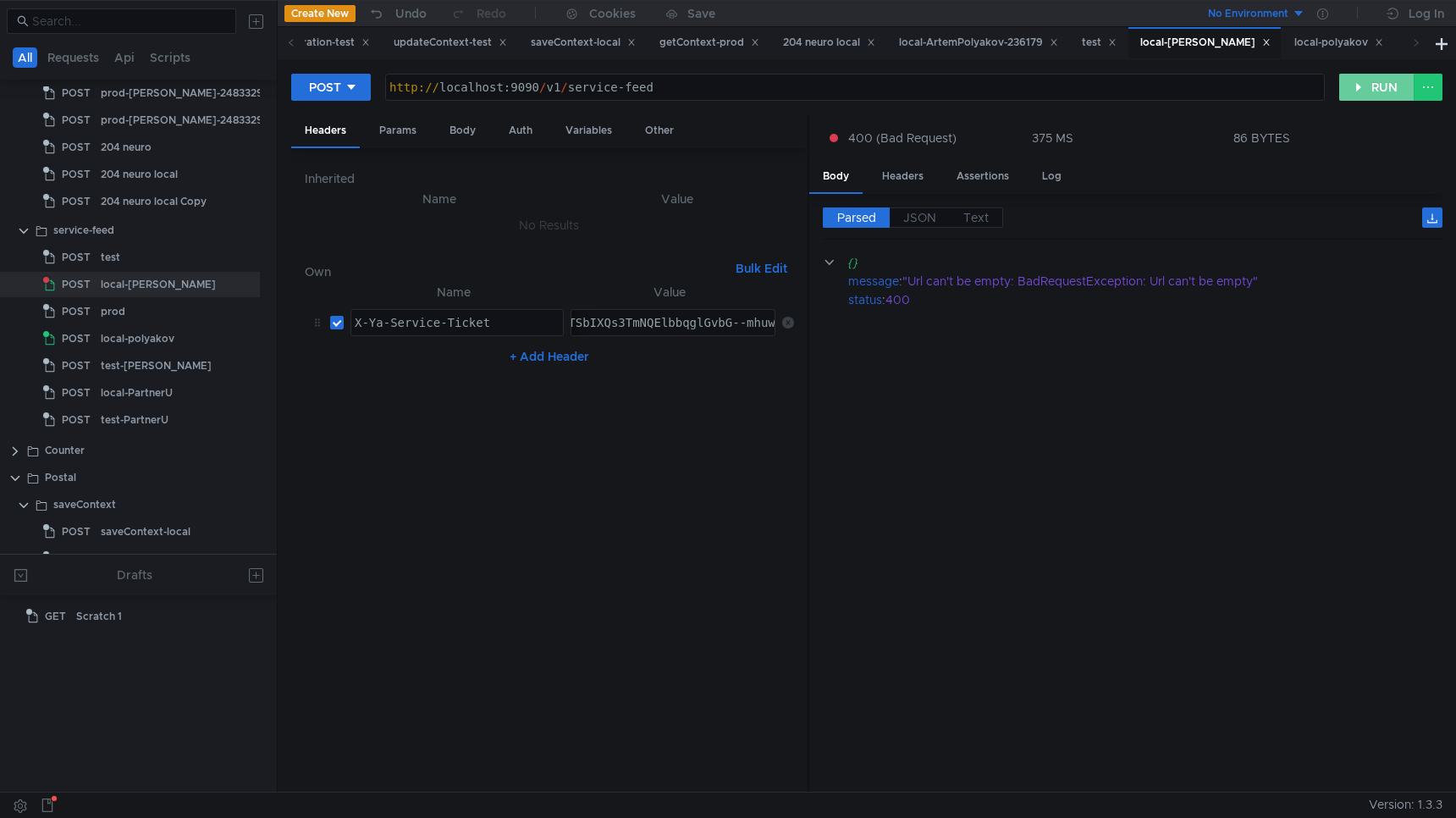
click at [1380, 81] on button "RUN" at bounding box center [1377, 87] width 75 height 27
click at [140, 337] on div "local-polyakov" at bounding box center [137, 338] width 74 height 25
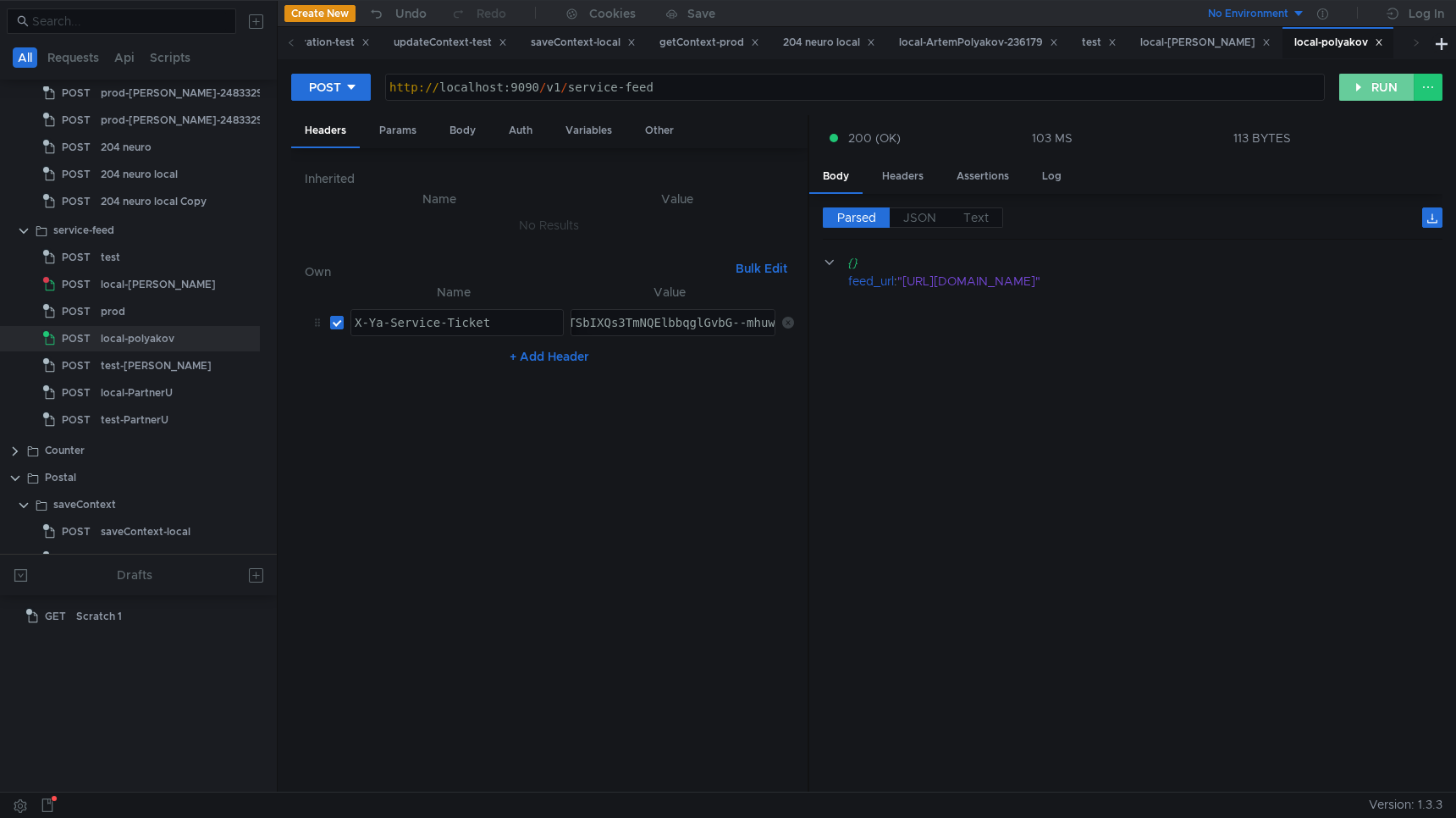
click at [1367, 94] on button "RUN" at bounding box center [1377, 87] width 75 height 27
click at [1356, 94] on button "RUN" at bounding box center [1377, 87] width 75 height 27
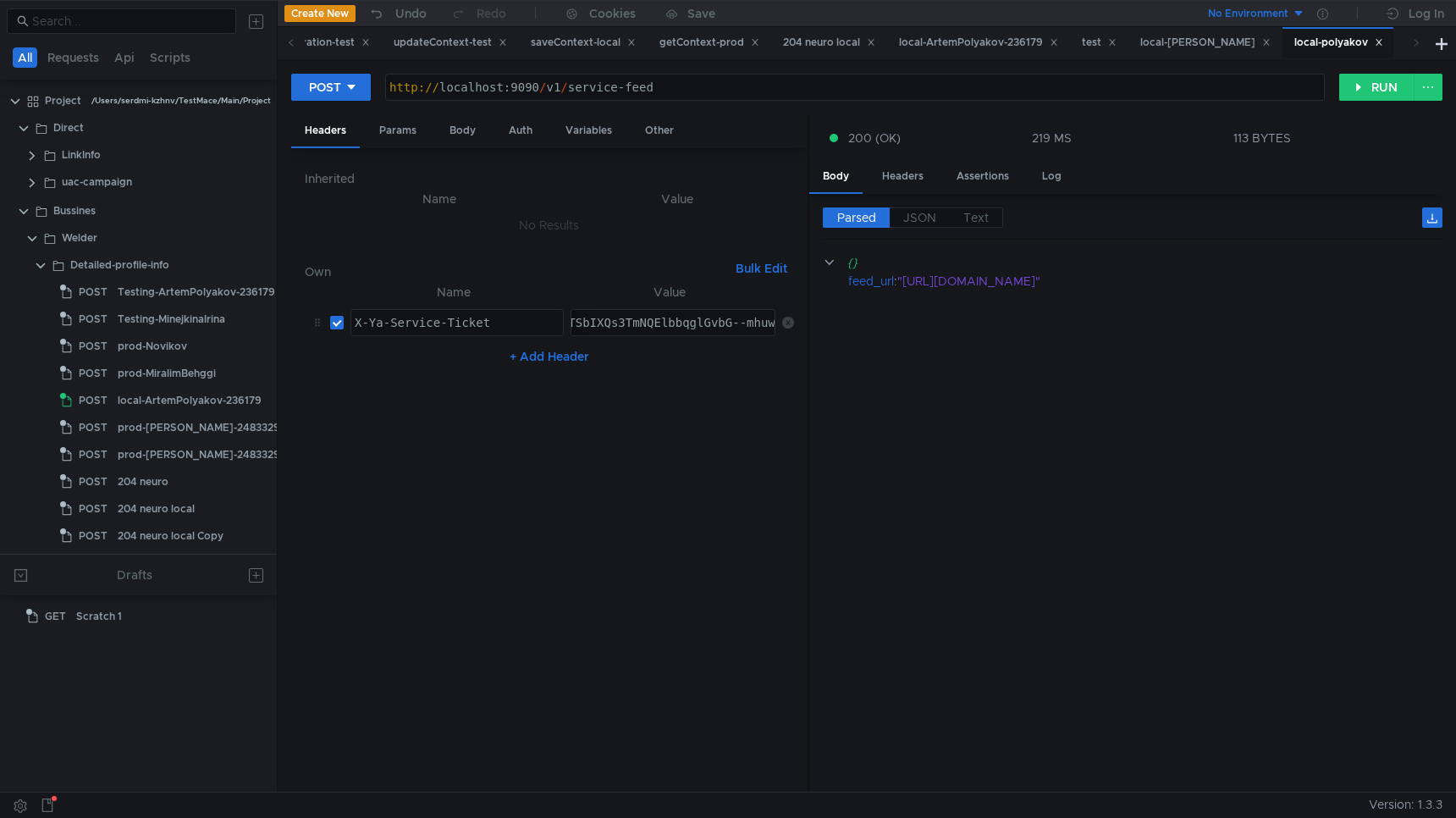
scroll to position [334, 17]
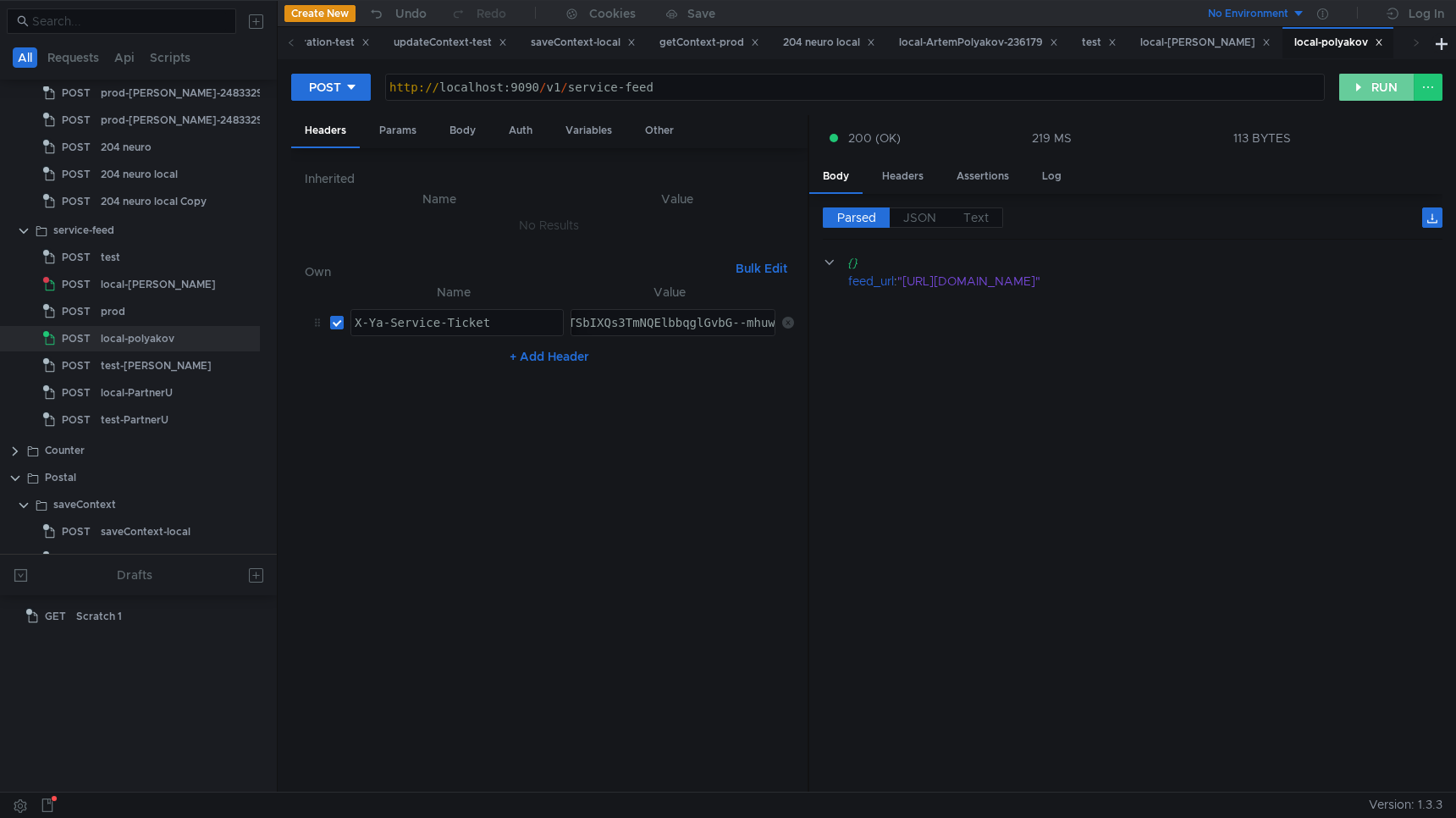
click at [1370, 80] on button "RUN" at bounding box center [1377, 87] width 75 height 27
click at [1355, 97] on button "RUN" at bounding box center [1377, 87] width 75 height 27
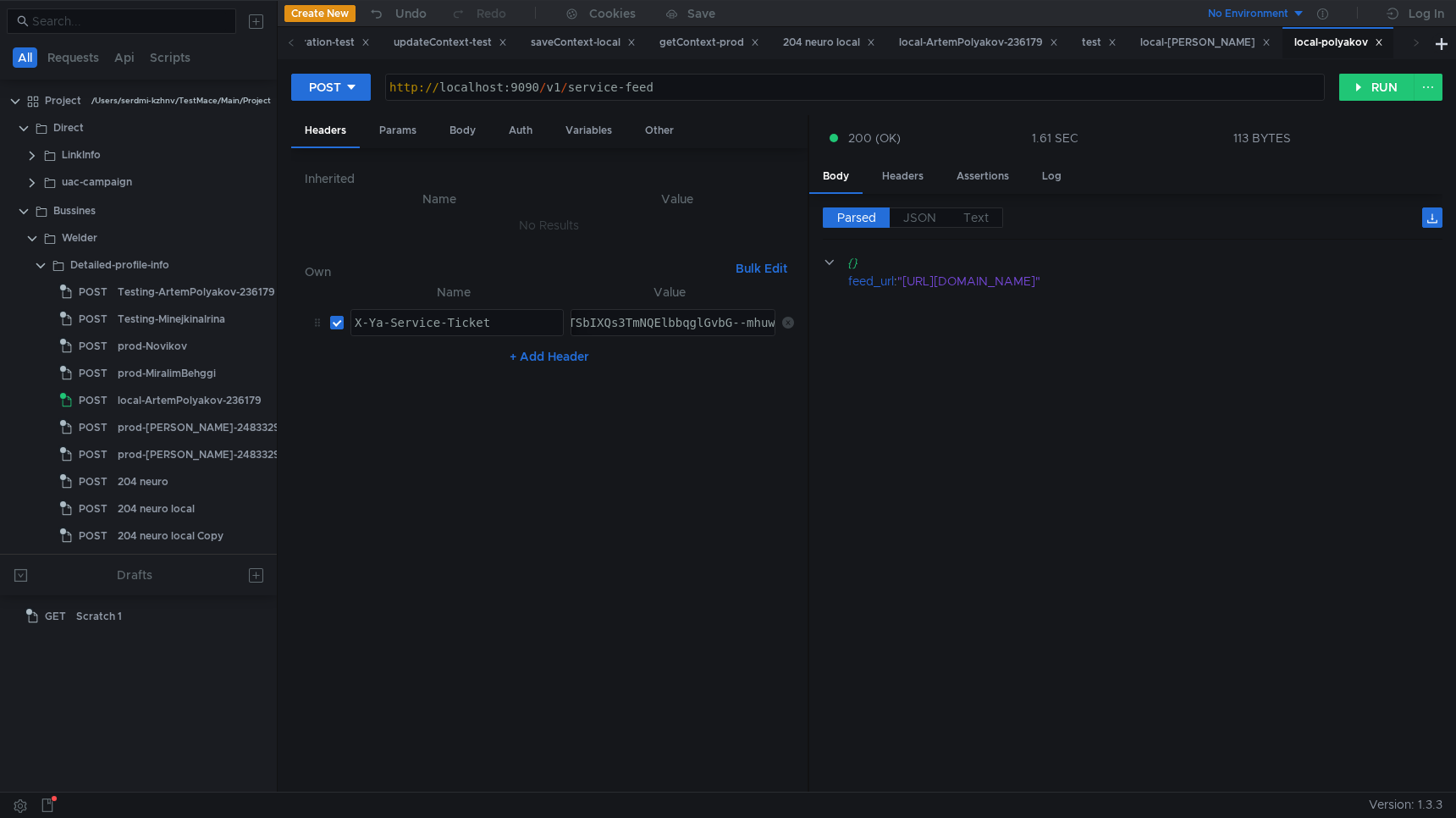
scroll to position [334, 17]
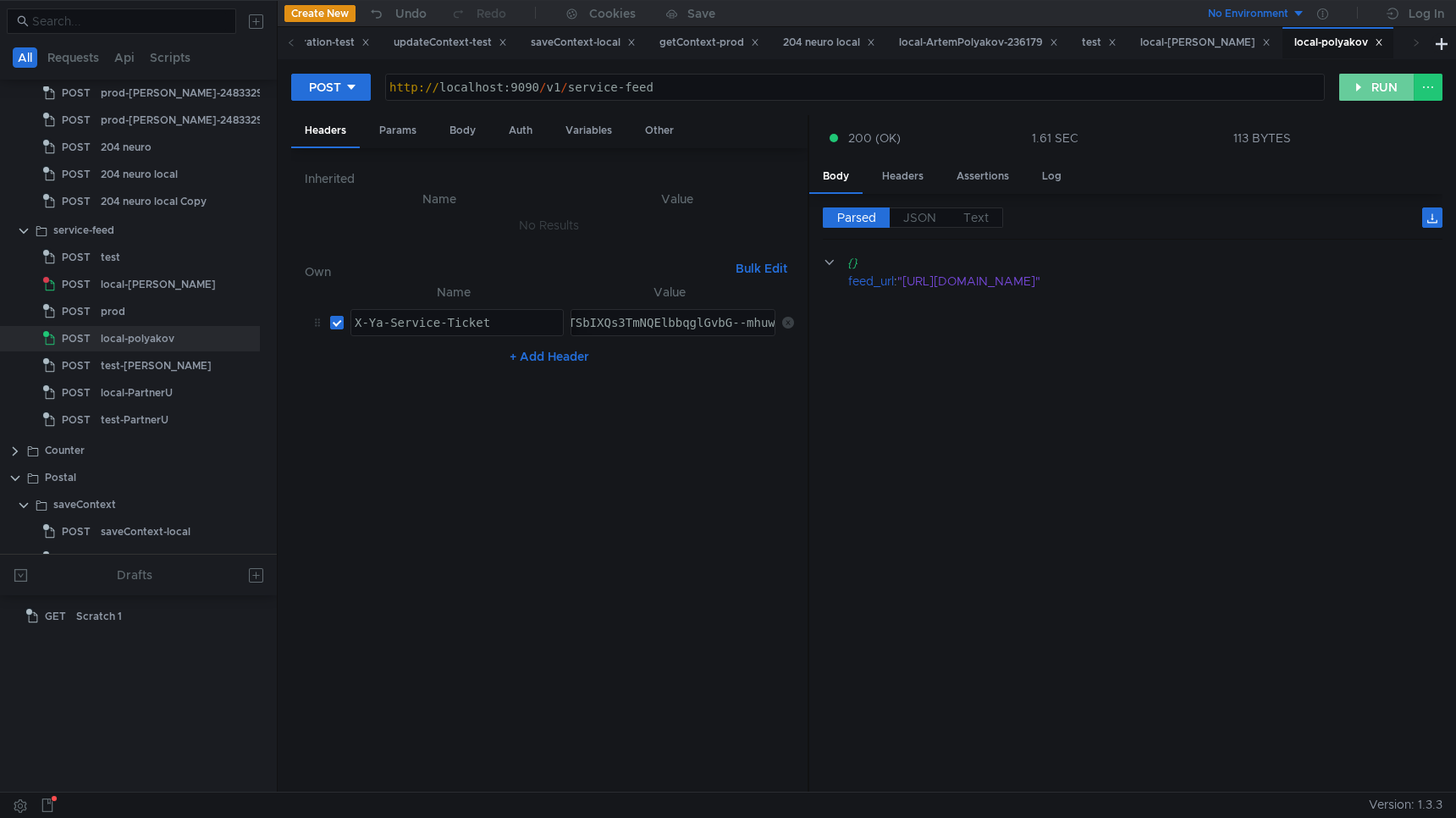
click at [1355, 91] on button "RUN" at bounding box center [1377, 87] width 75 height 27
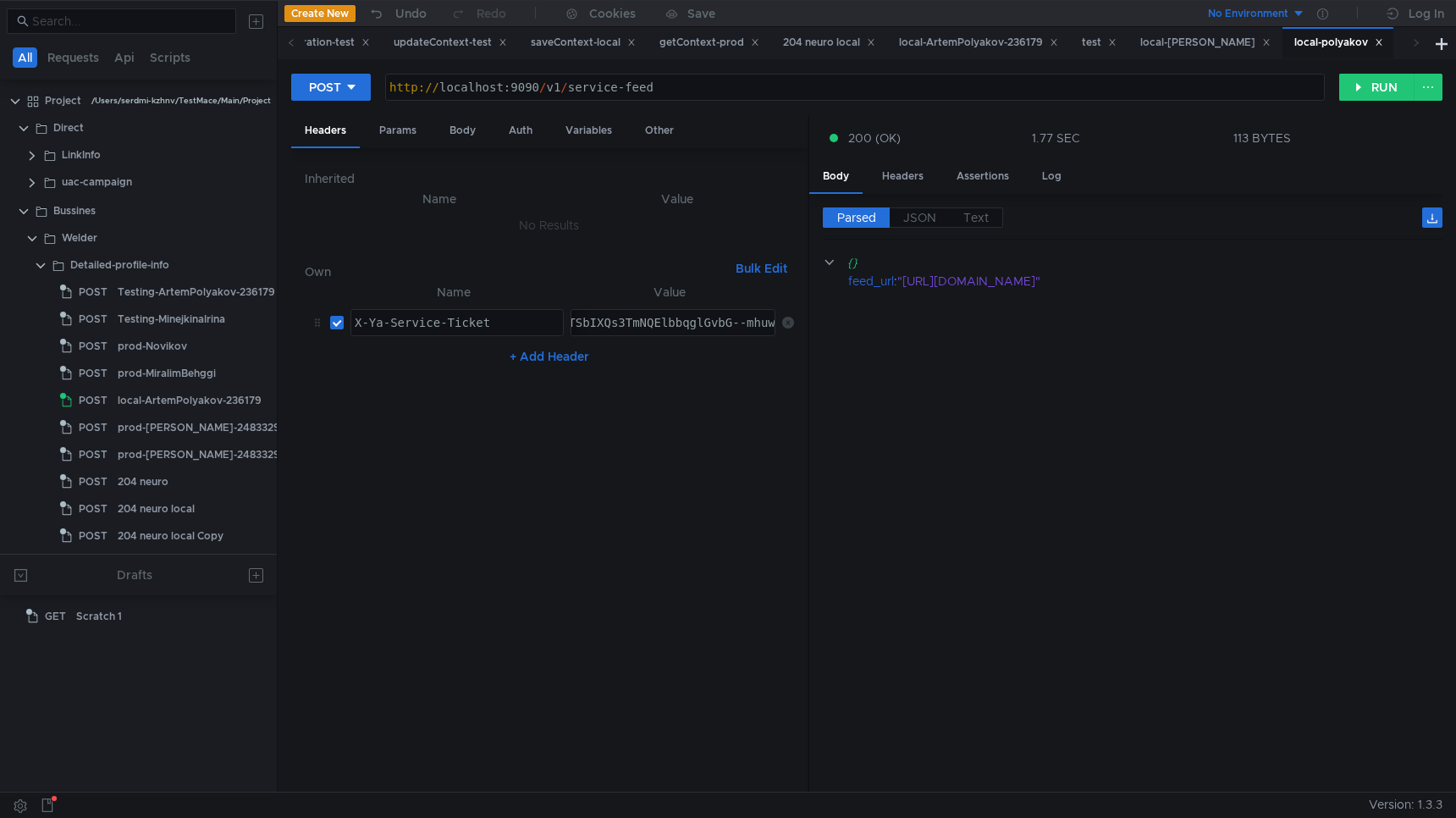
scroll to position [334, 17]
